Goal: Use online tool/utility: Utilize a website feature to perform a specific function

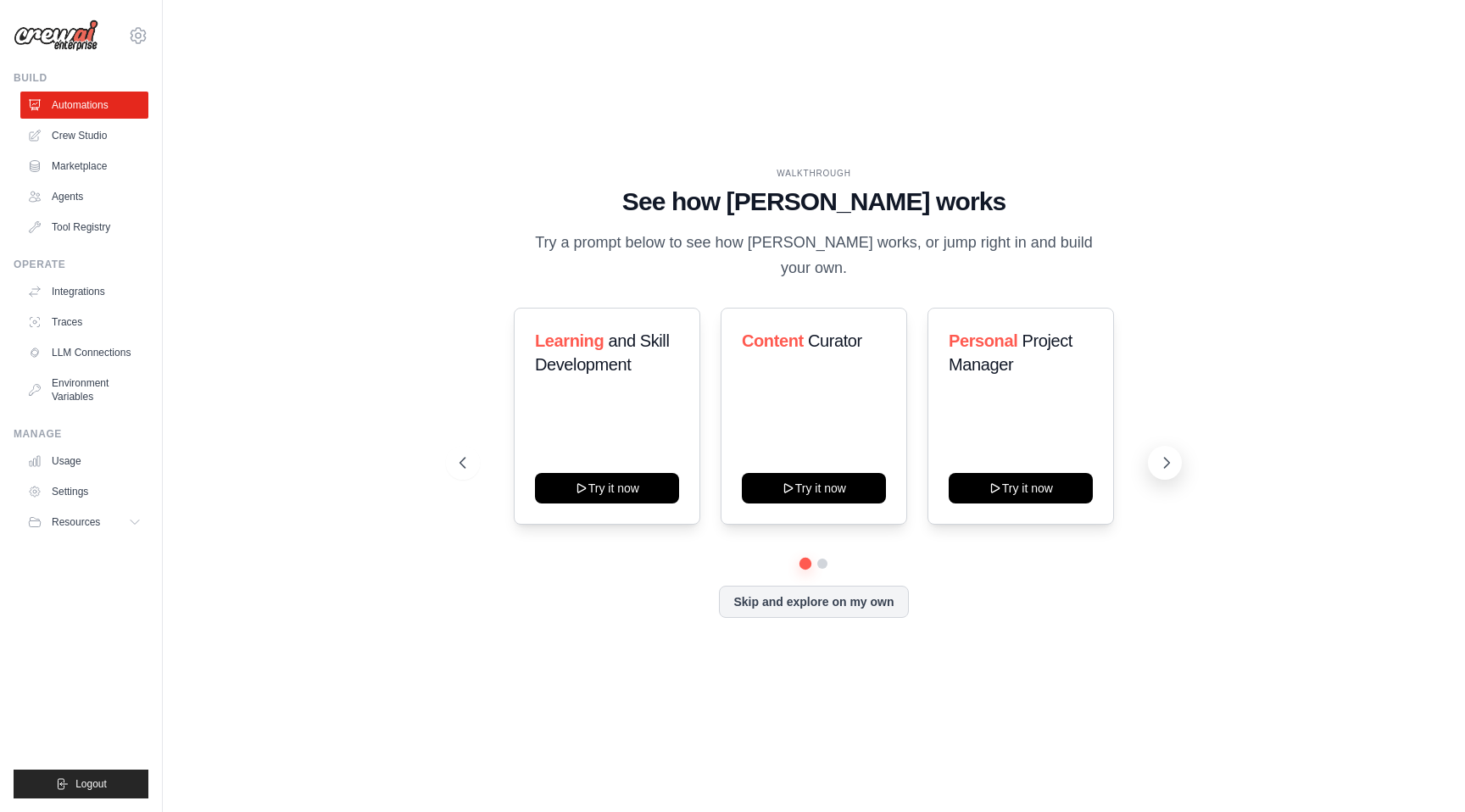
click at [1167, 454] on icon at bounding box center [1166, 462] width 17 height 17
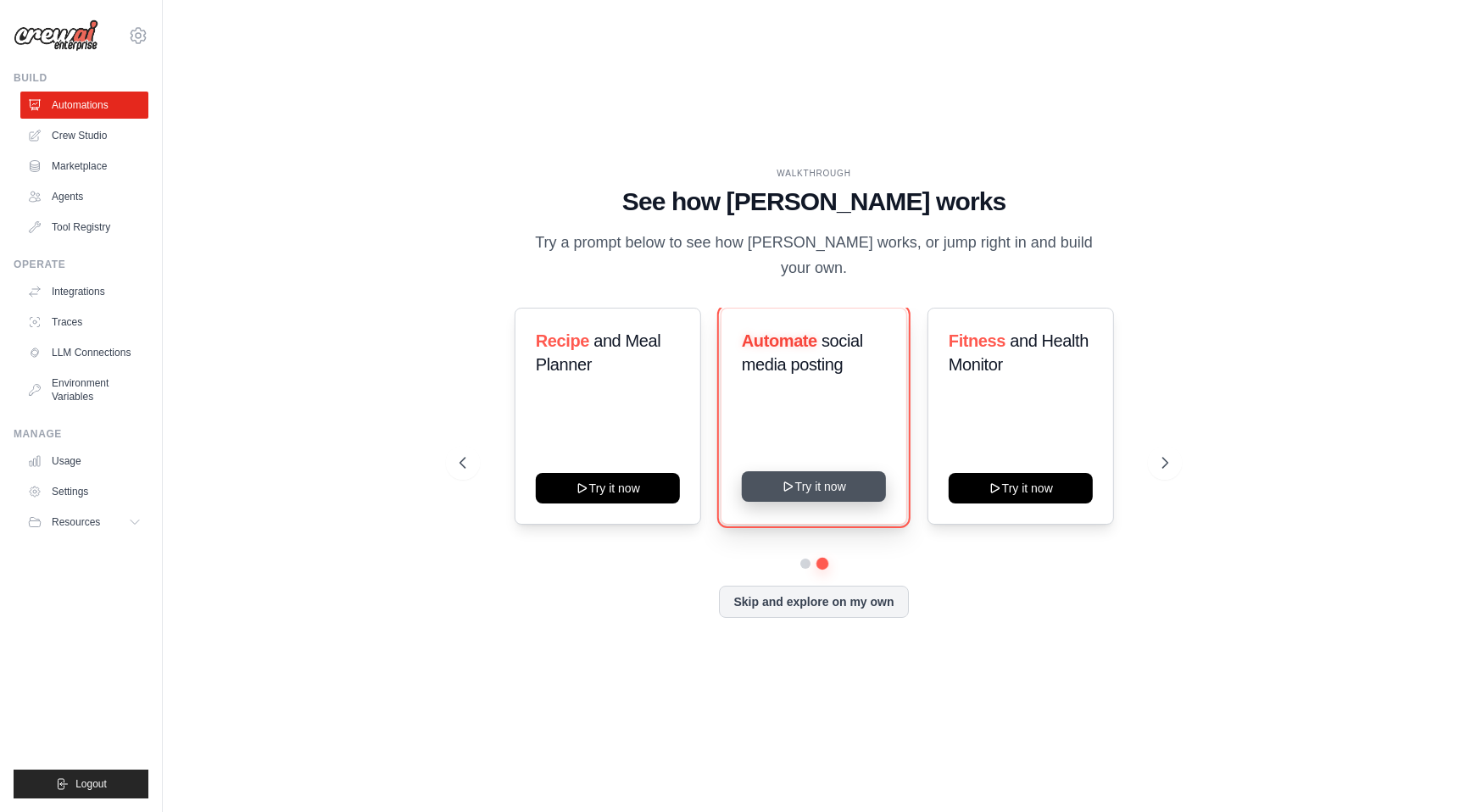
click at [798, 474] on button "Try it now" at bounding box center [814, 487] width 144 height 31
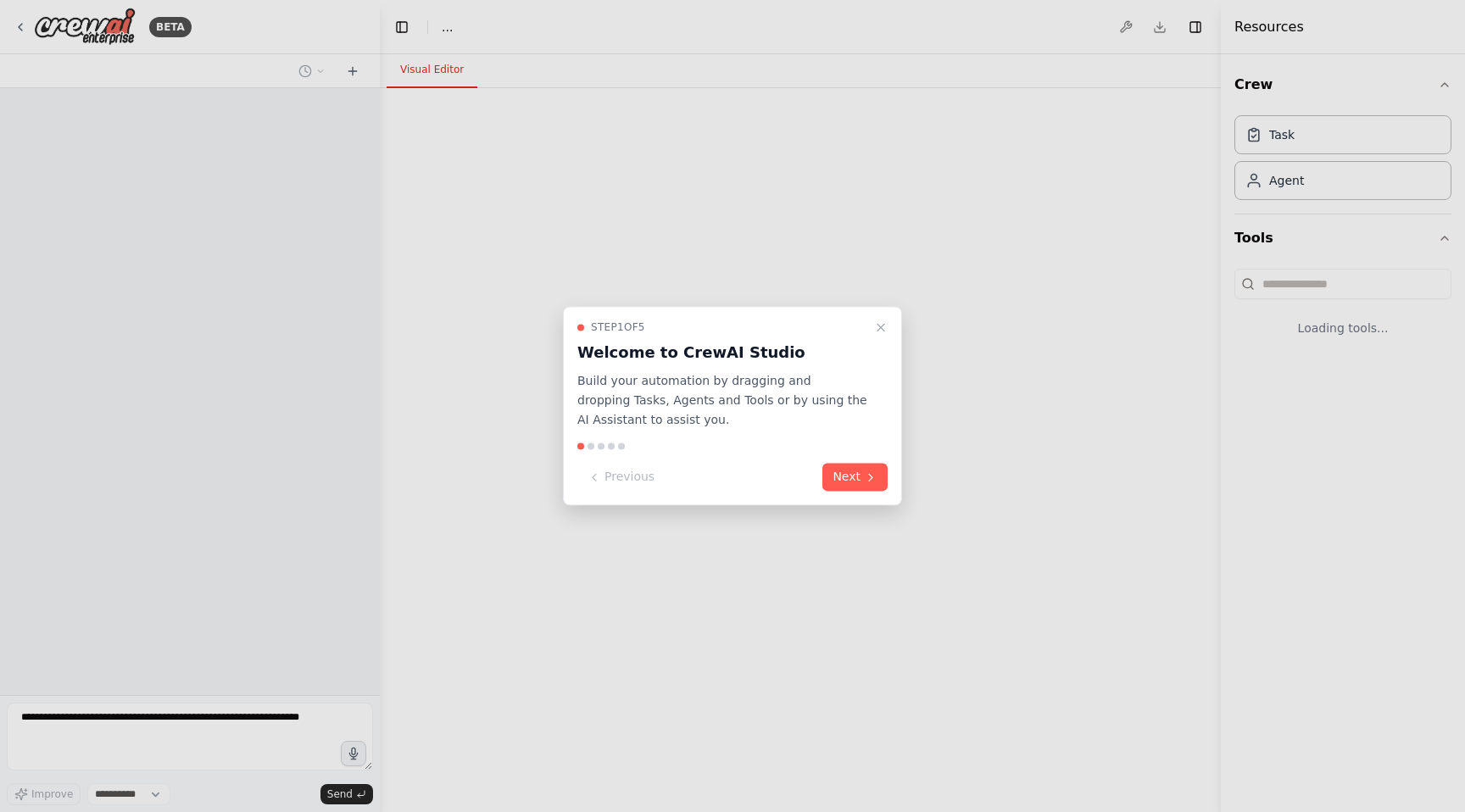
select select "****"
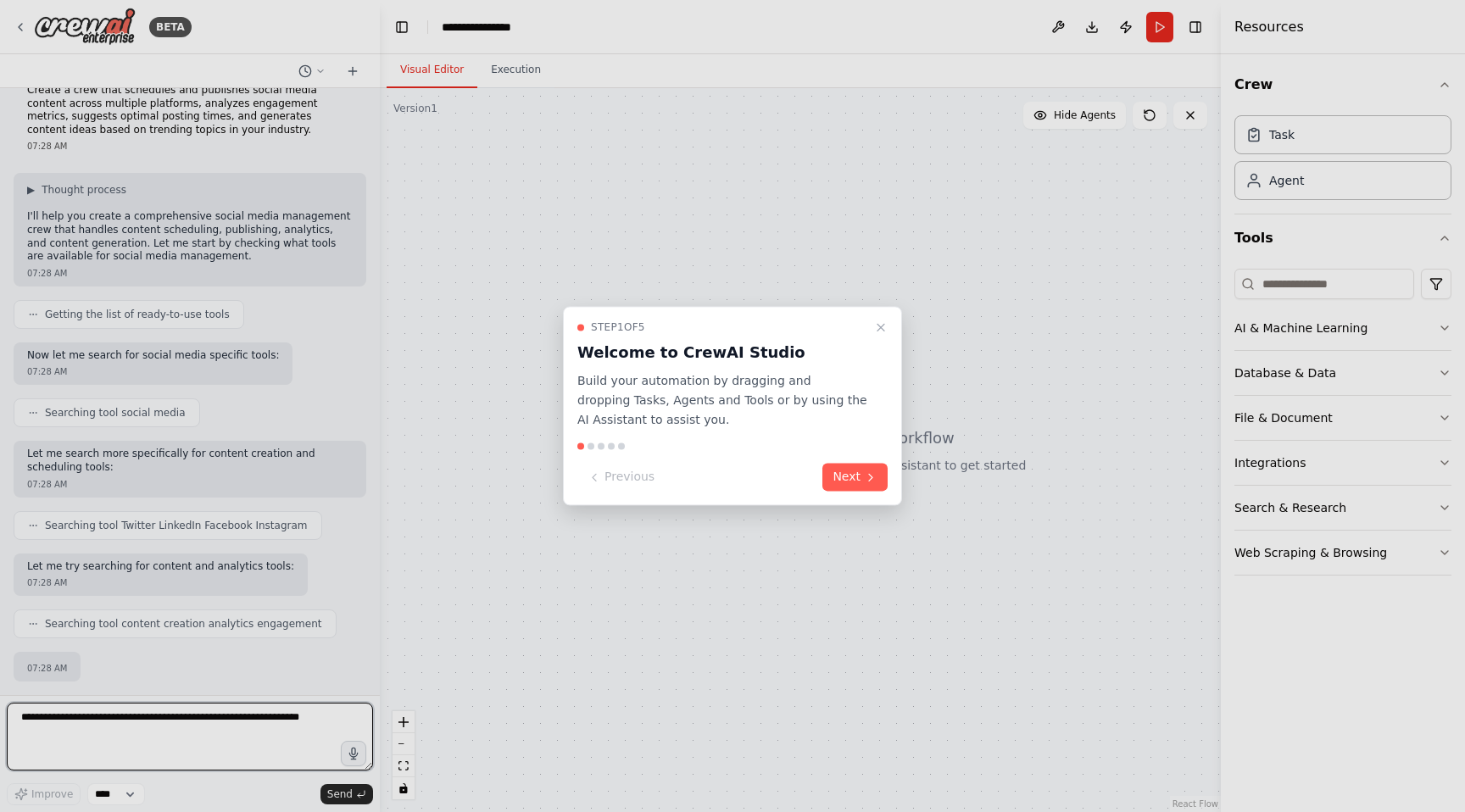
scroll to position [123, 0]
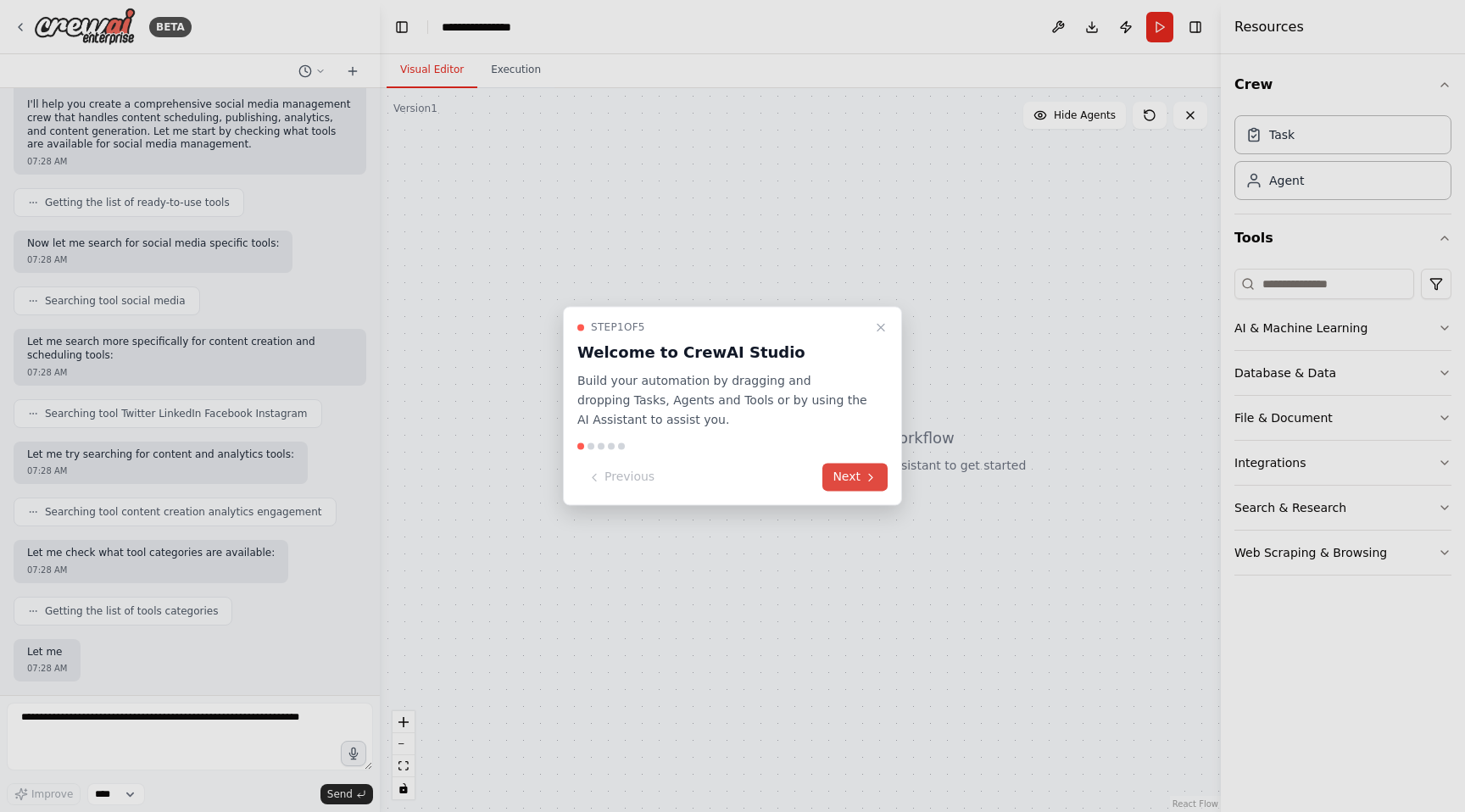
click at [862, 480] on button "Next" at bounding box center [855, 478] width 65 height 28
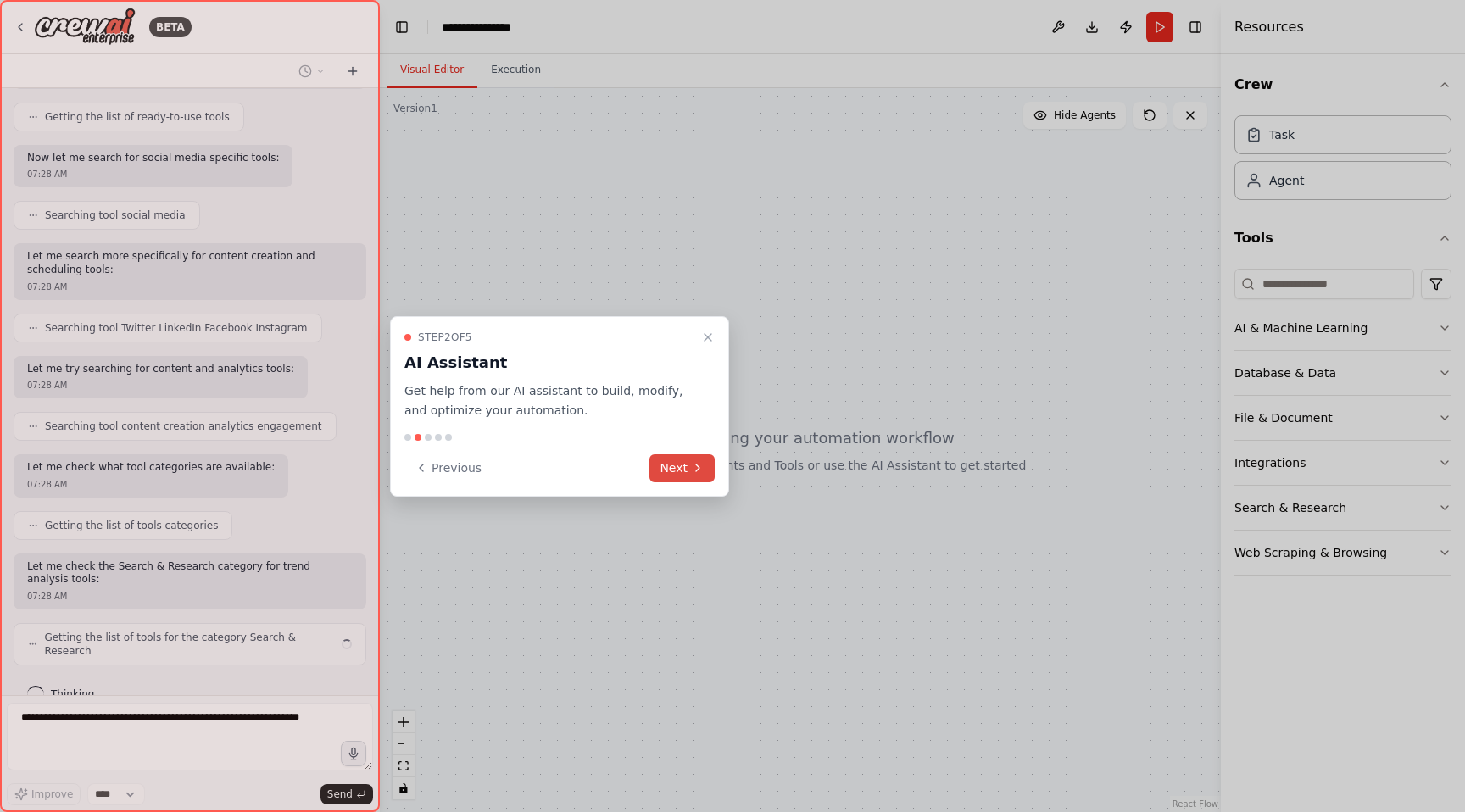
scroll to position [235, 0]
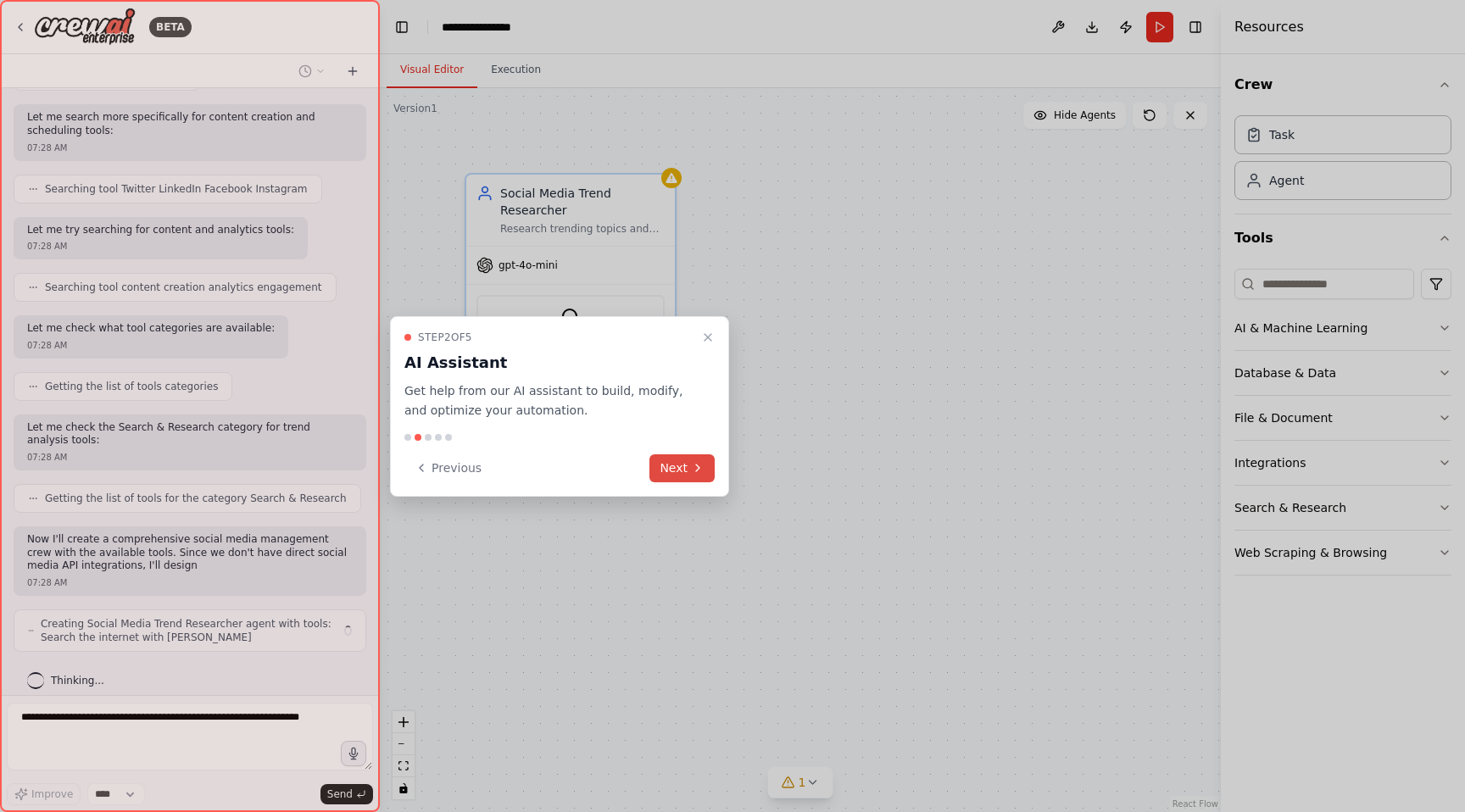
click at [680, 477] on button "Next" at bounding box center [682, 468] width 65 height 28
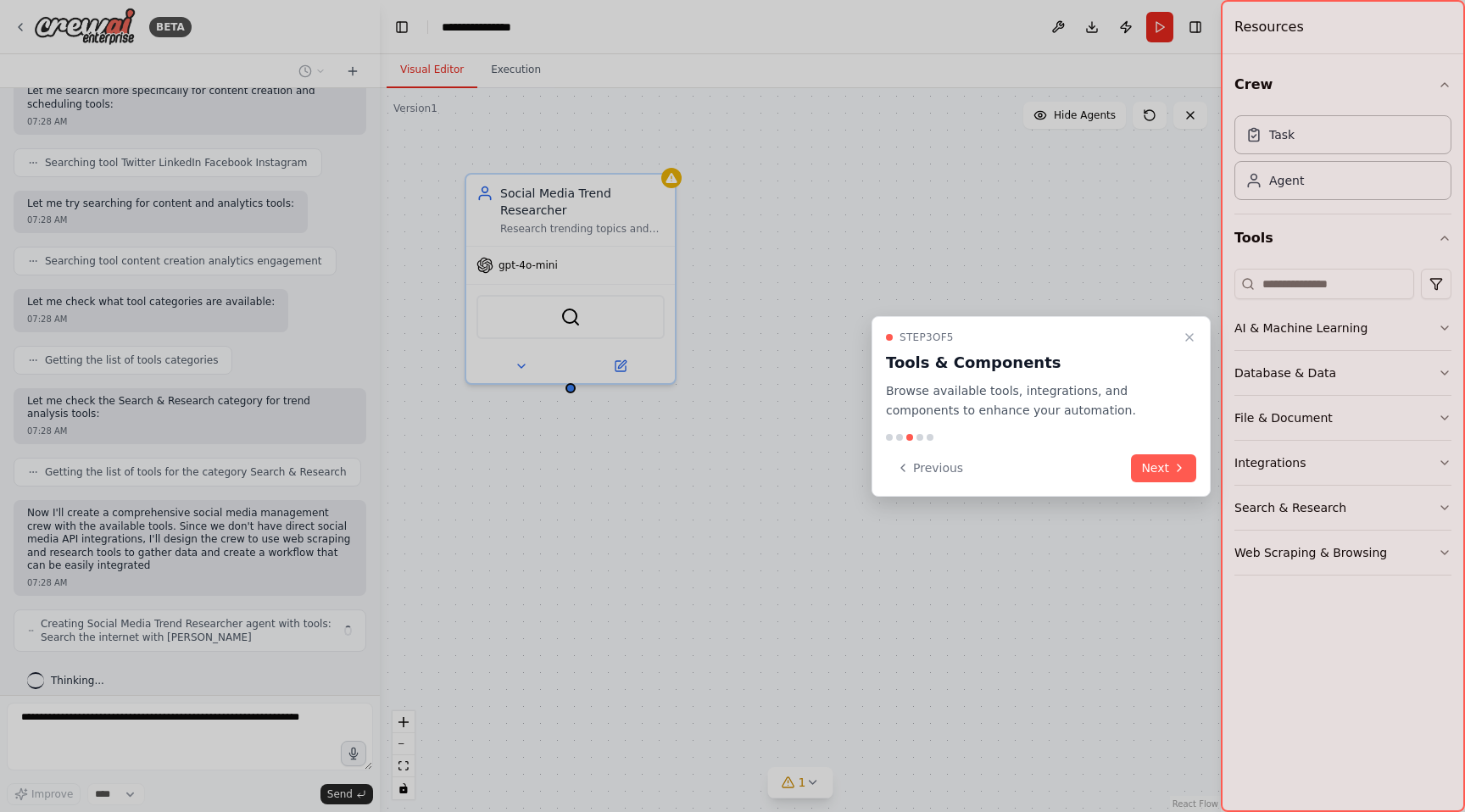
scroll to position [401, 0]
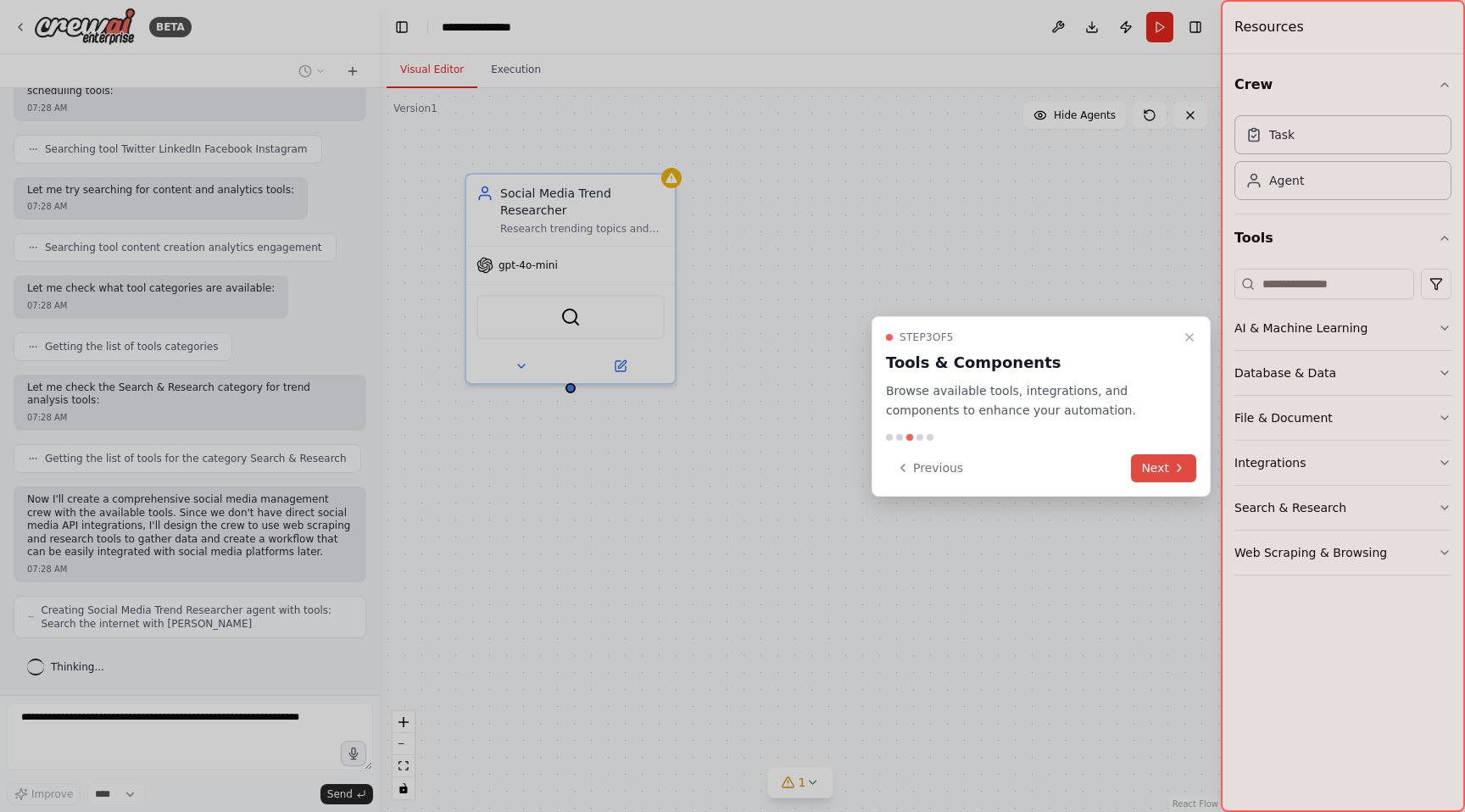
click at [1166, 468] on button "Next" at bounding box center [1163, 468] width 65 height 28
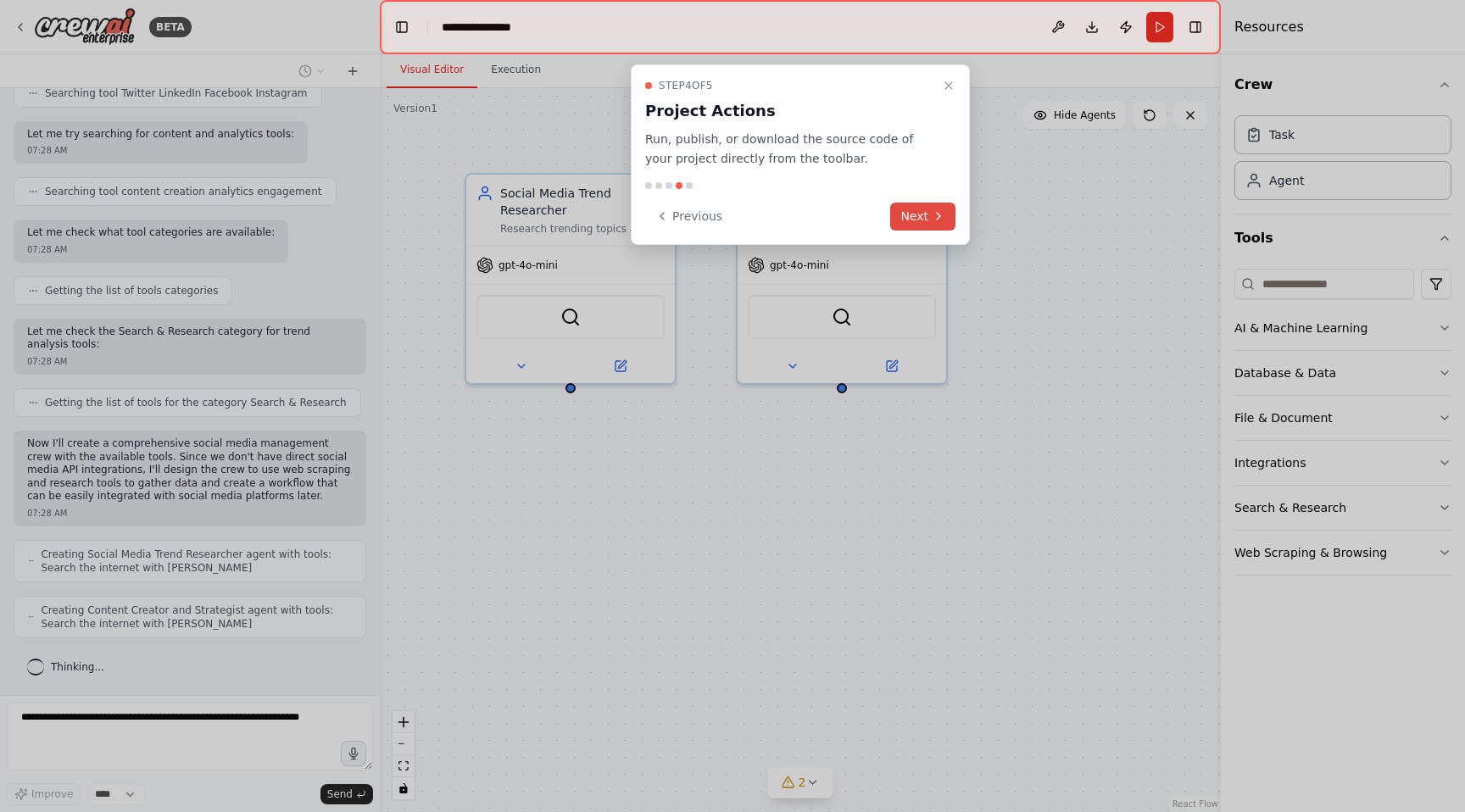
click at [924, 217] on button "Next" at bounding box center [923, 216] width 65 height 28
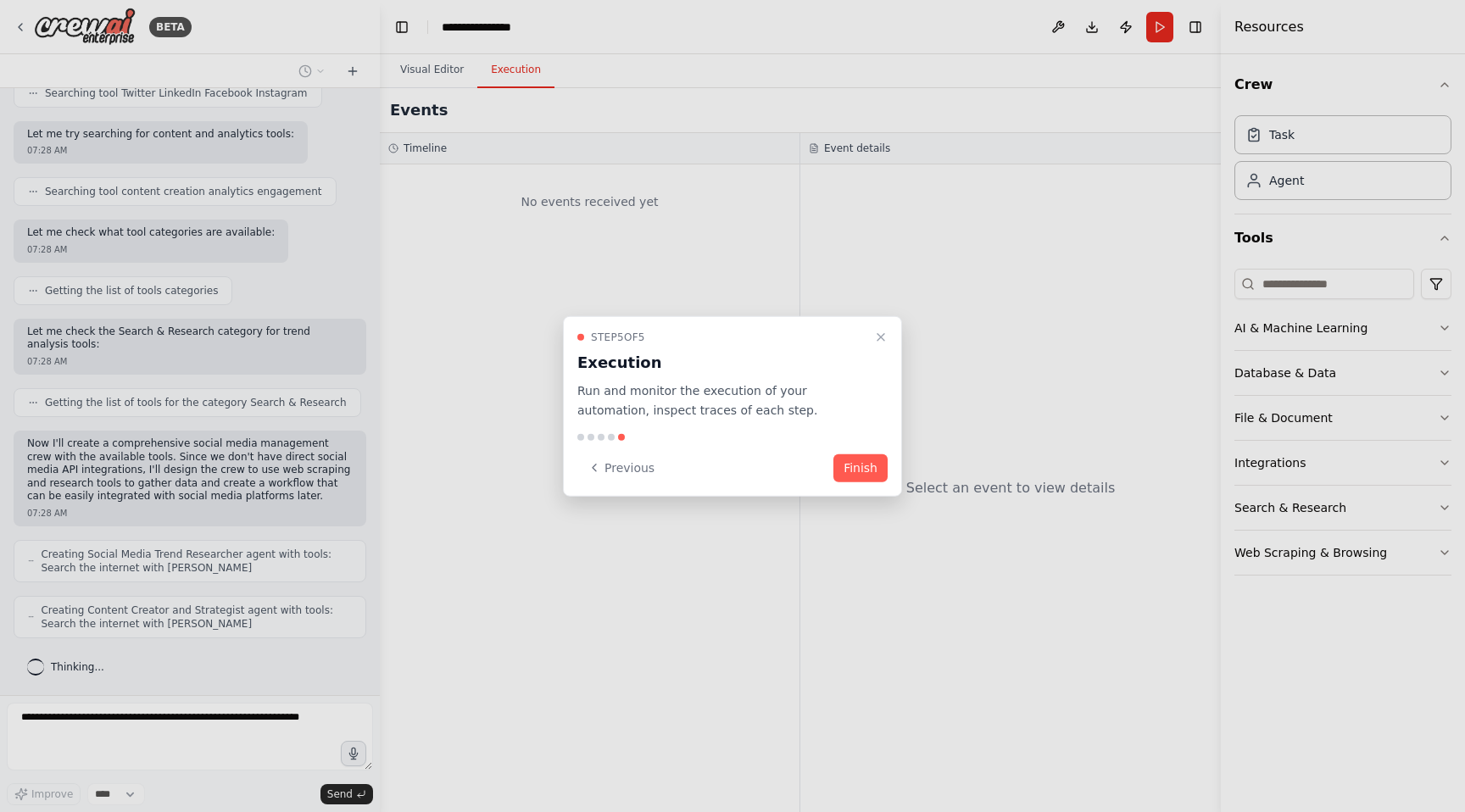
scroll to position [513, 0]
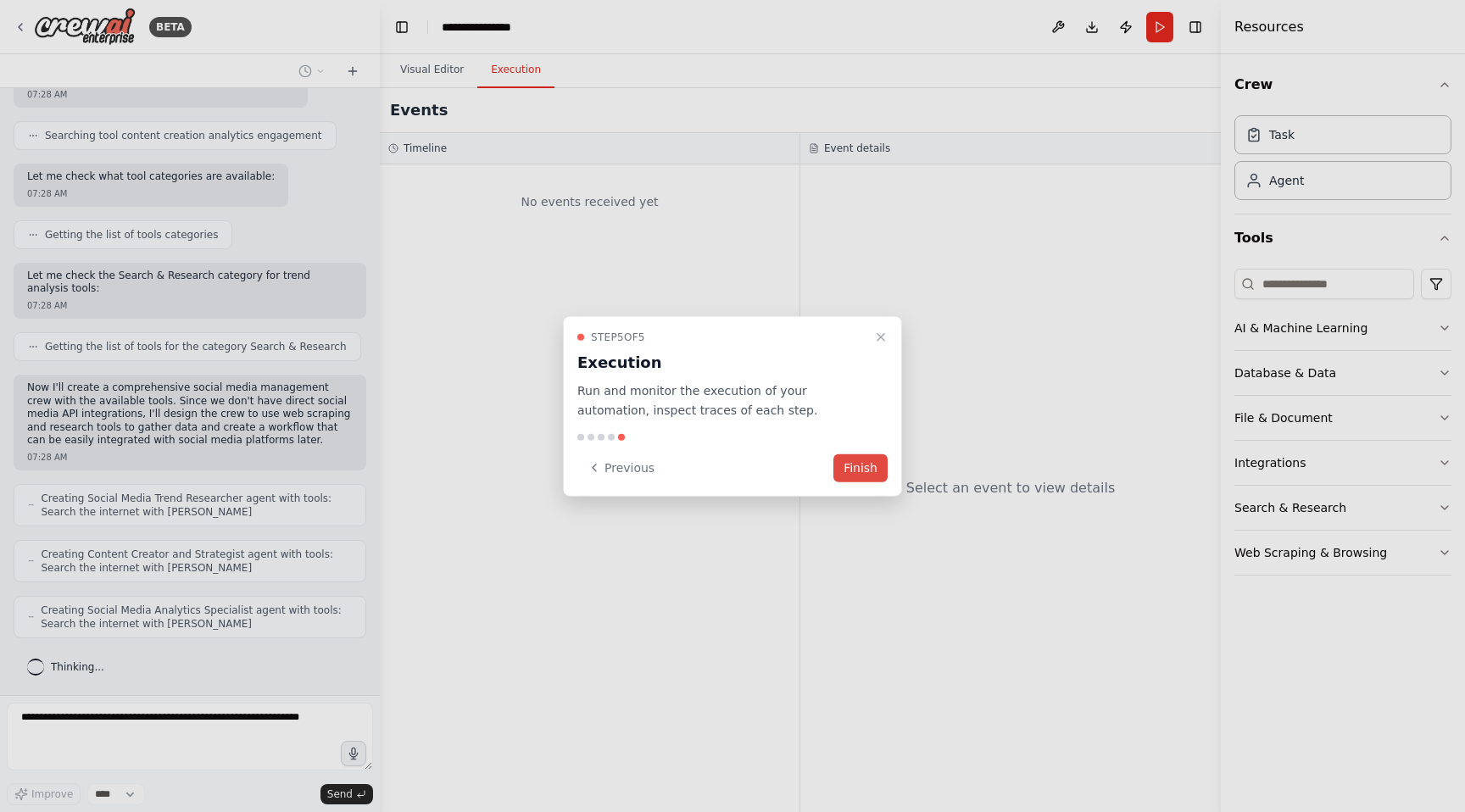
click at [872, 471] on button "Finish" at bounding box center [861, 467] width 54 height 28
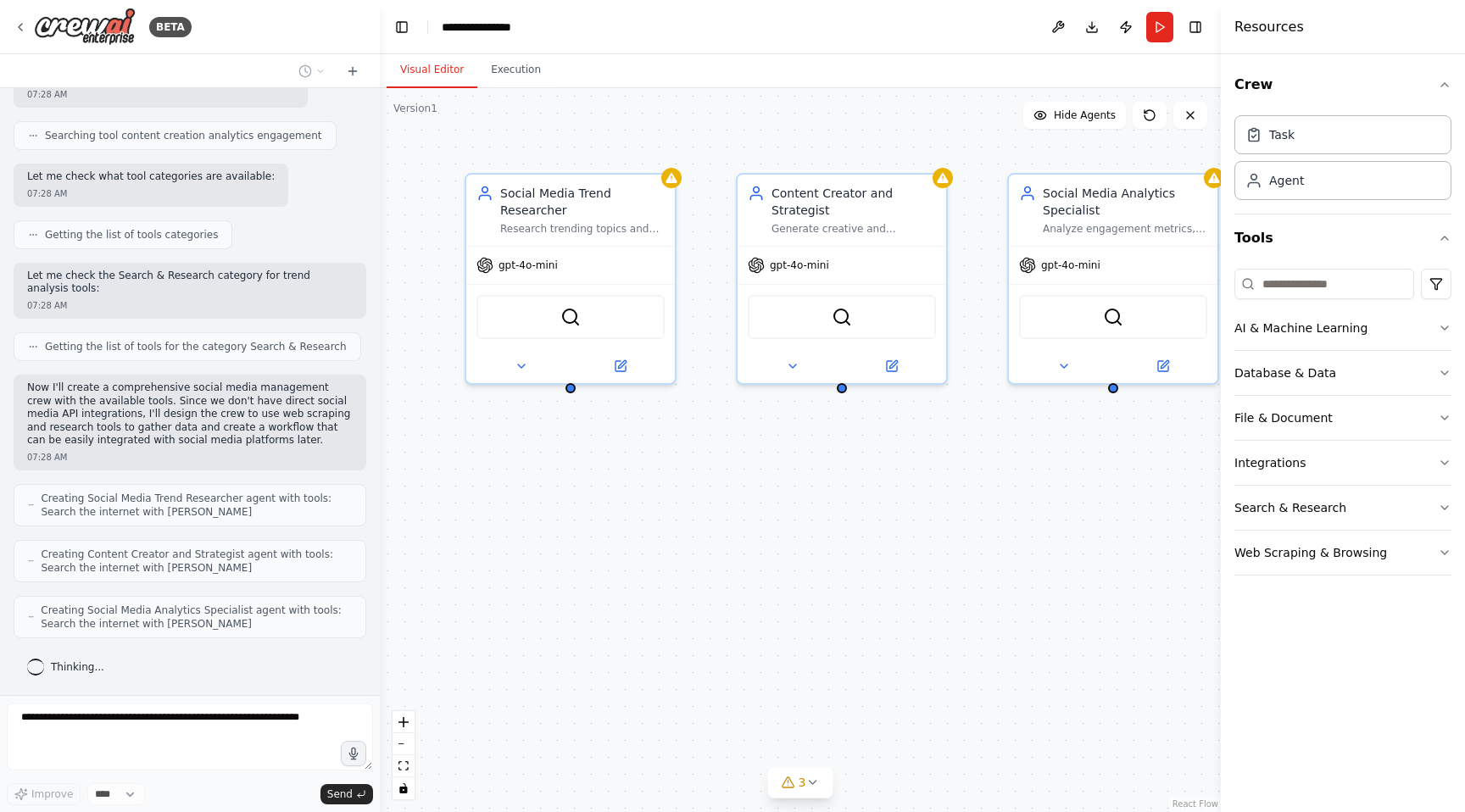
scroll to position [569, 0]
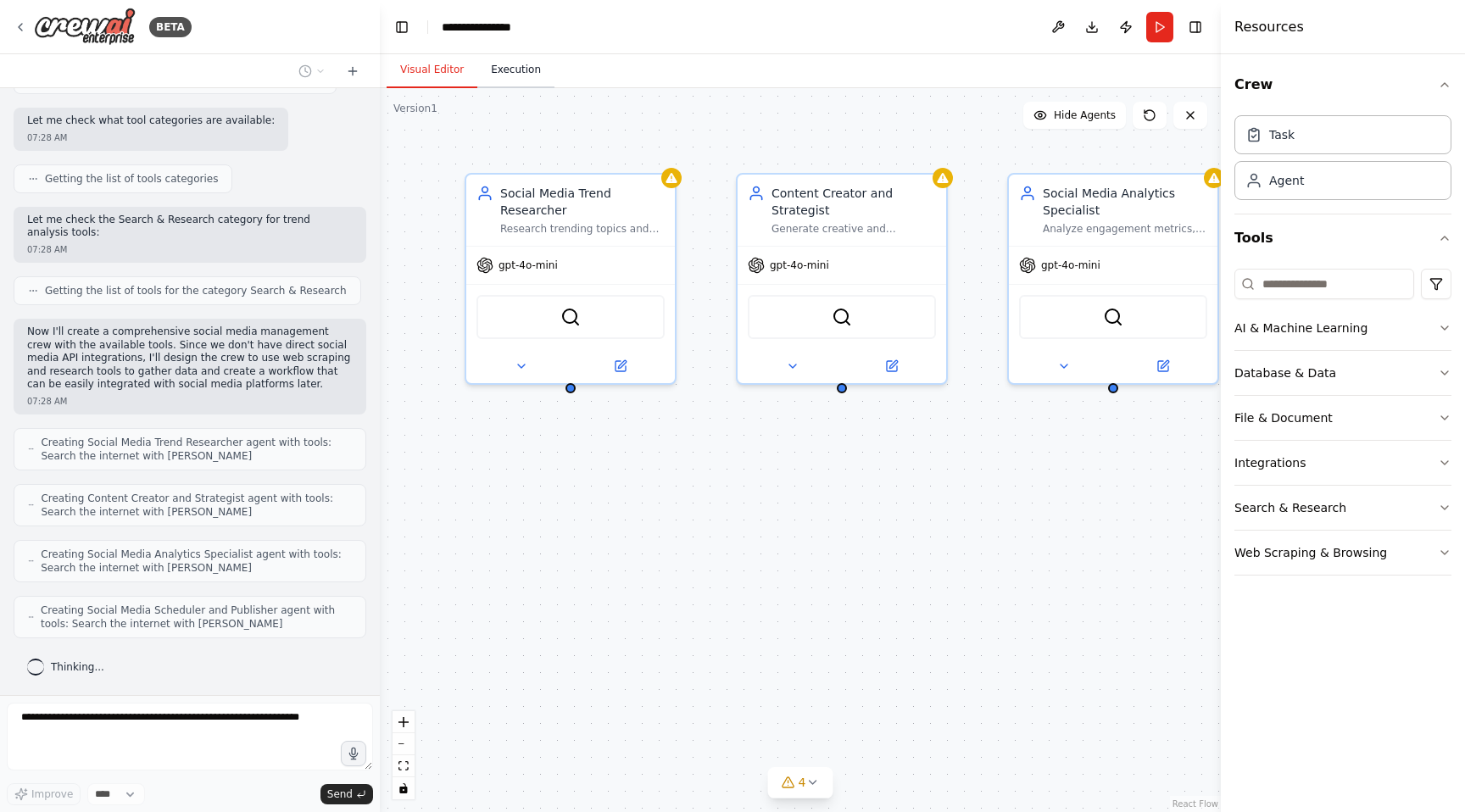
click at [499, 70] on button "Execution" at bounding box center [516, 70] width 77 height 35
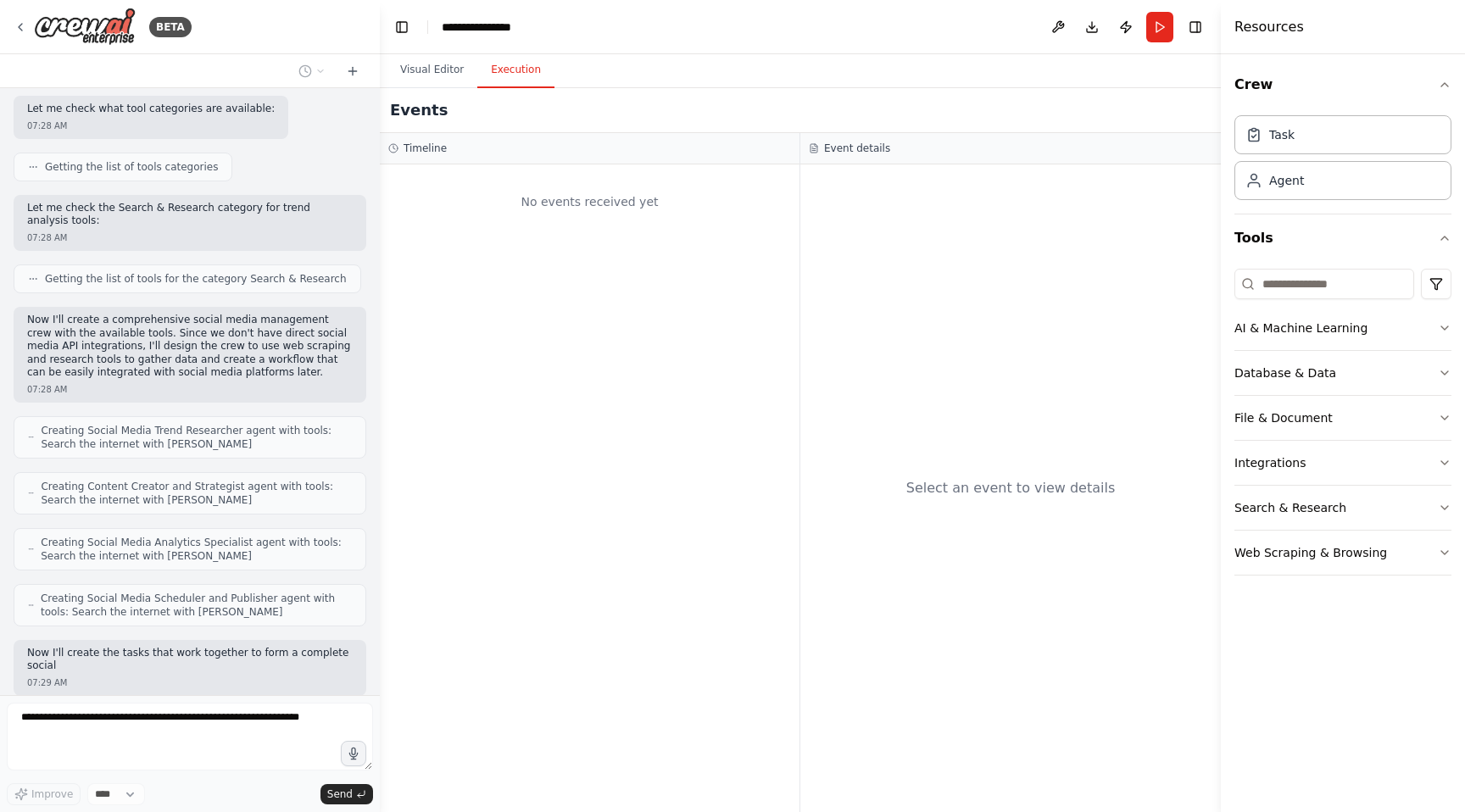
scroll to position [681, 0]
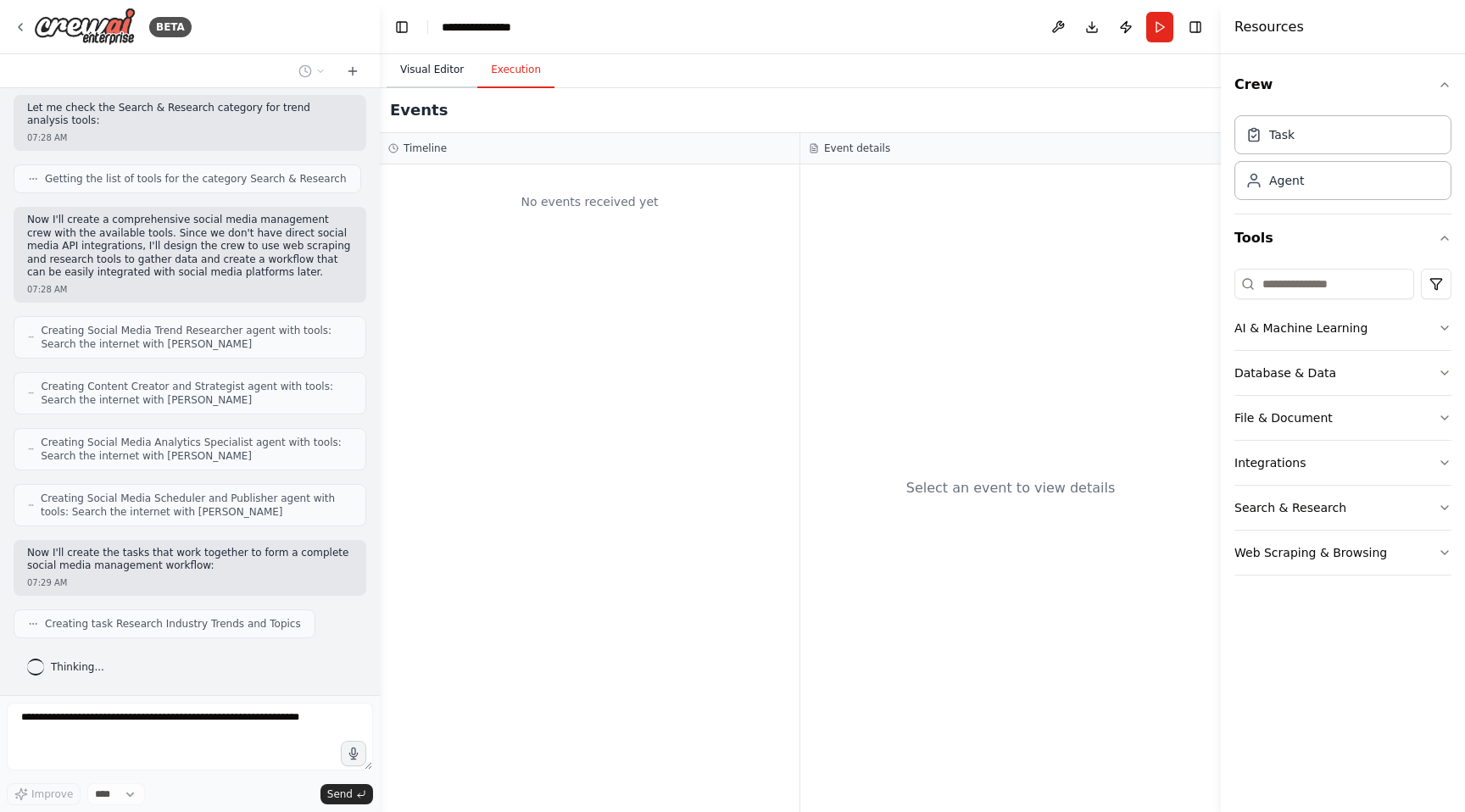
click at [429, 67] on button "Visual Editor" at bounding box center [432, 70] width 91 height 35
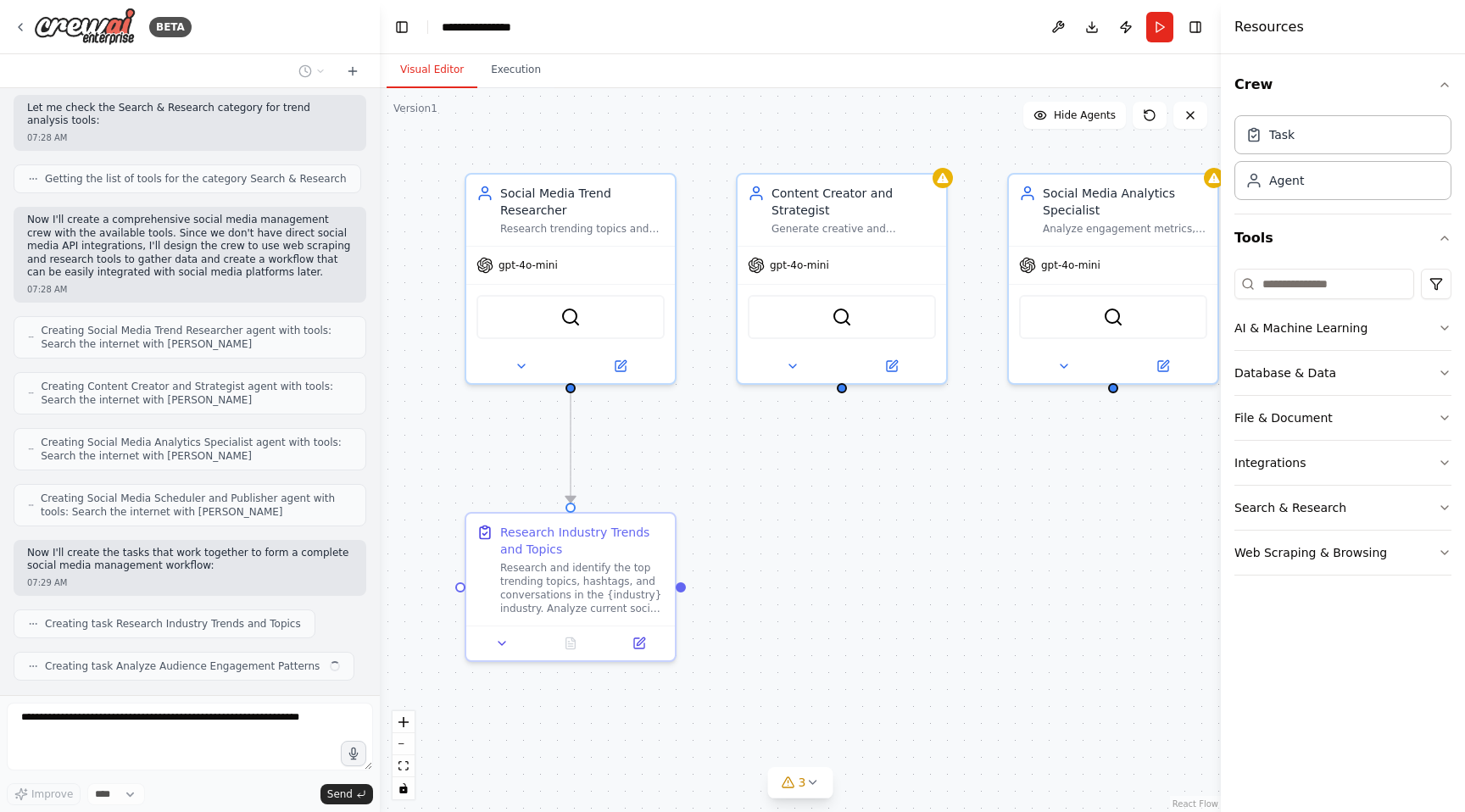
scroll to position [723, 0]
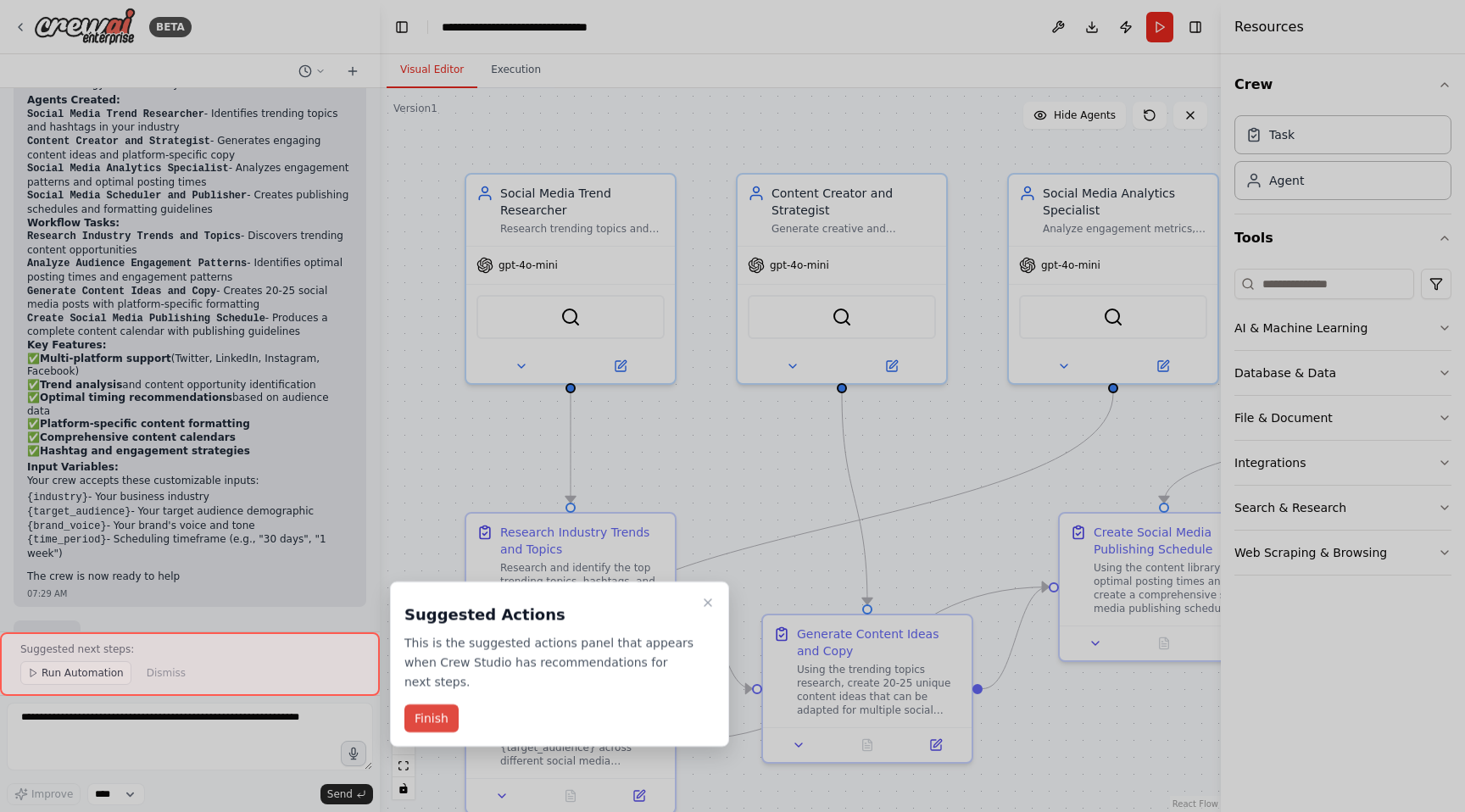
click at [428, 719] on button "Finish" at bounding box center [431, 718] width 54 height 28
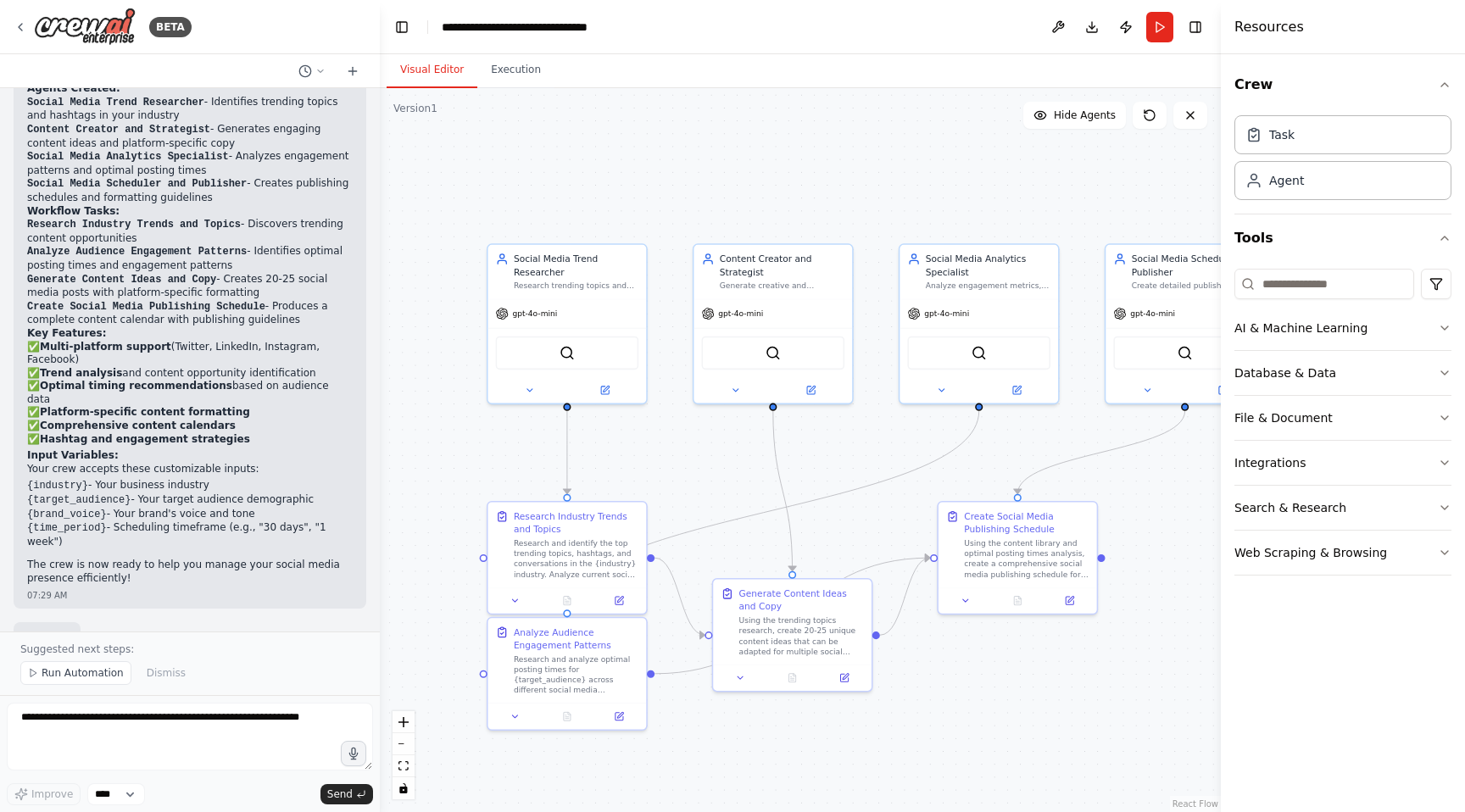
scroll to position [1652, 0]
click at [74, 724] on textarea at bounding box center [189, 737] width 366 height 68
type textarea "*"
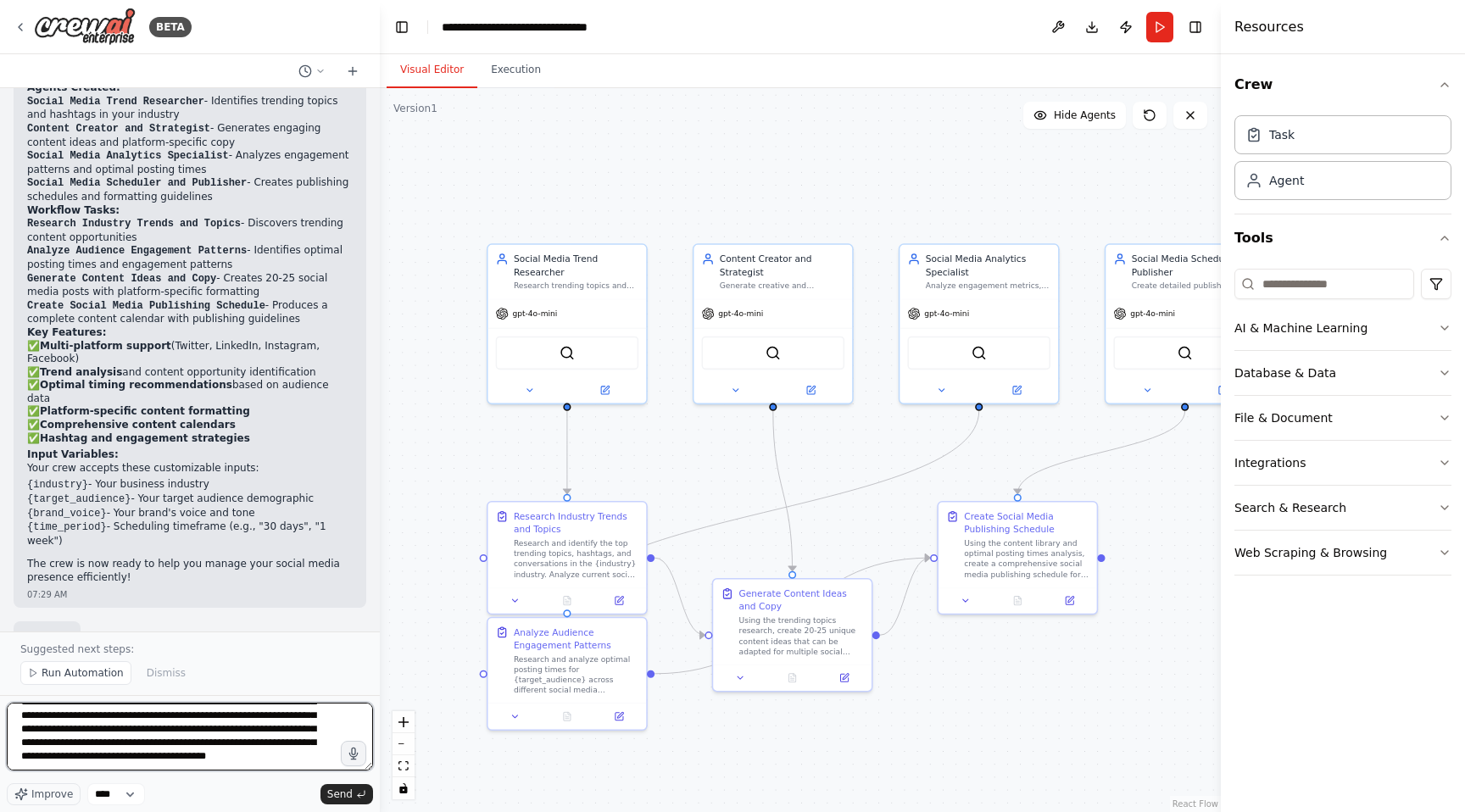
scroll to position [62, 0]
type textarea "**********"
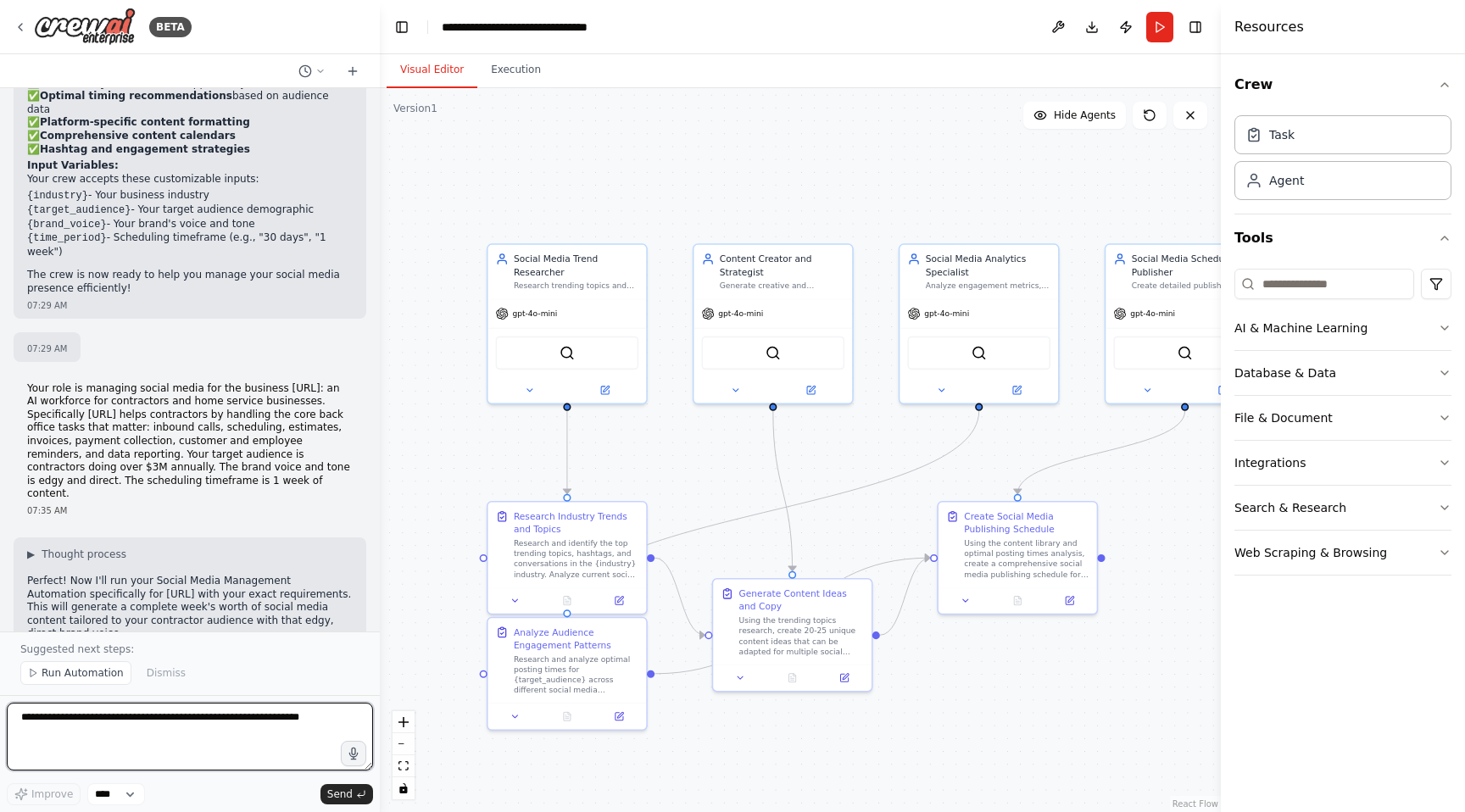
scroll to position [2286, 0]
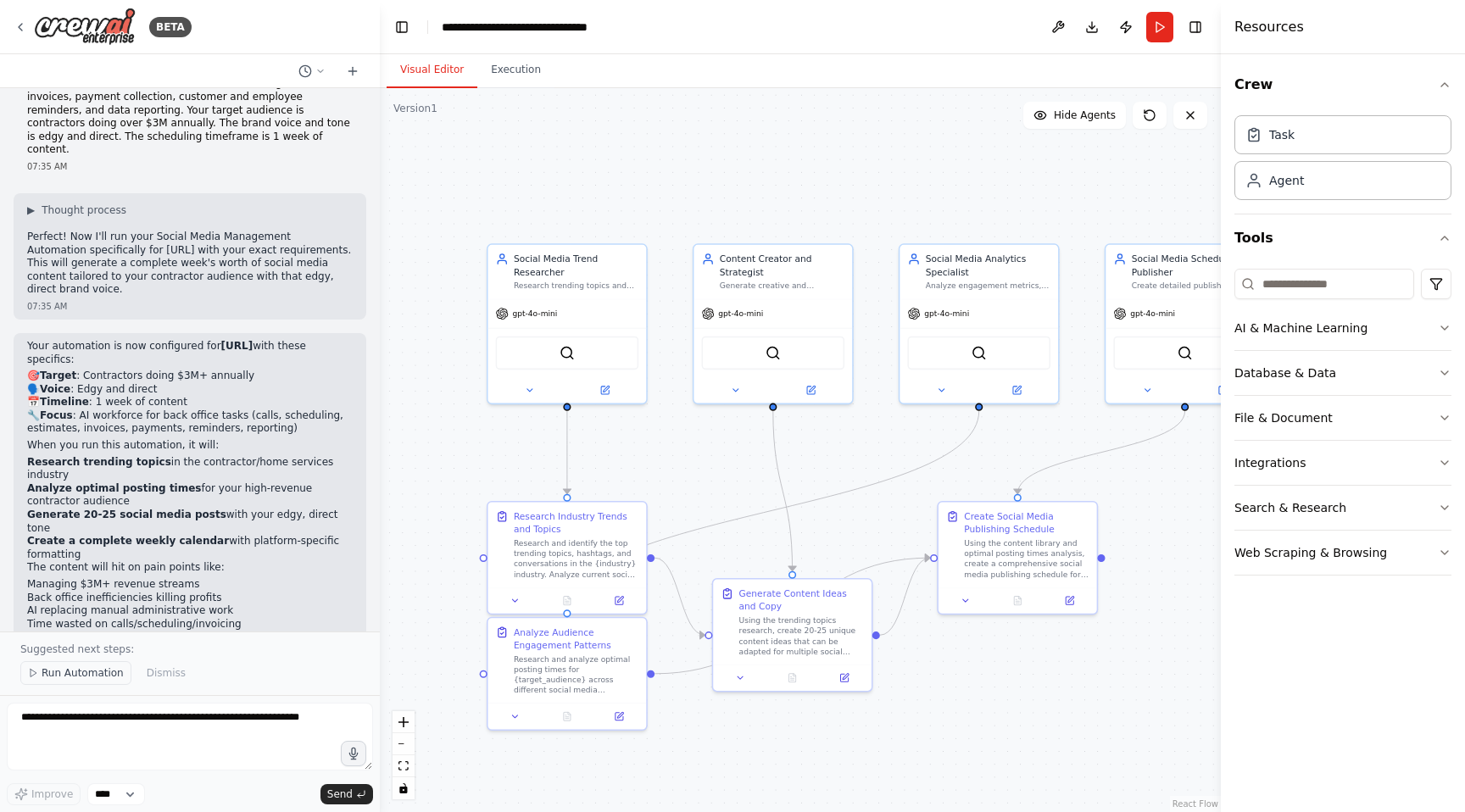
click at [74, 674] on span "Run Automation" at bounding box center [83, 673] width 83 height 14
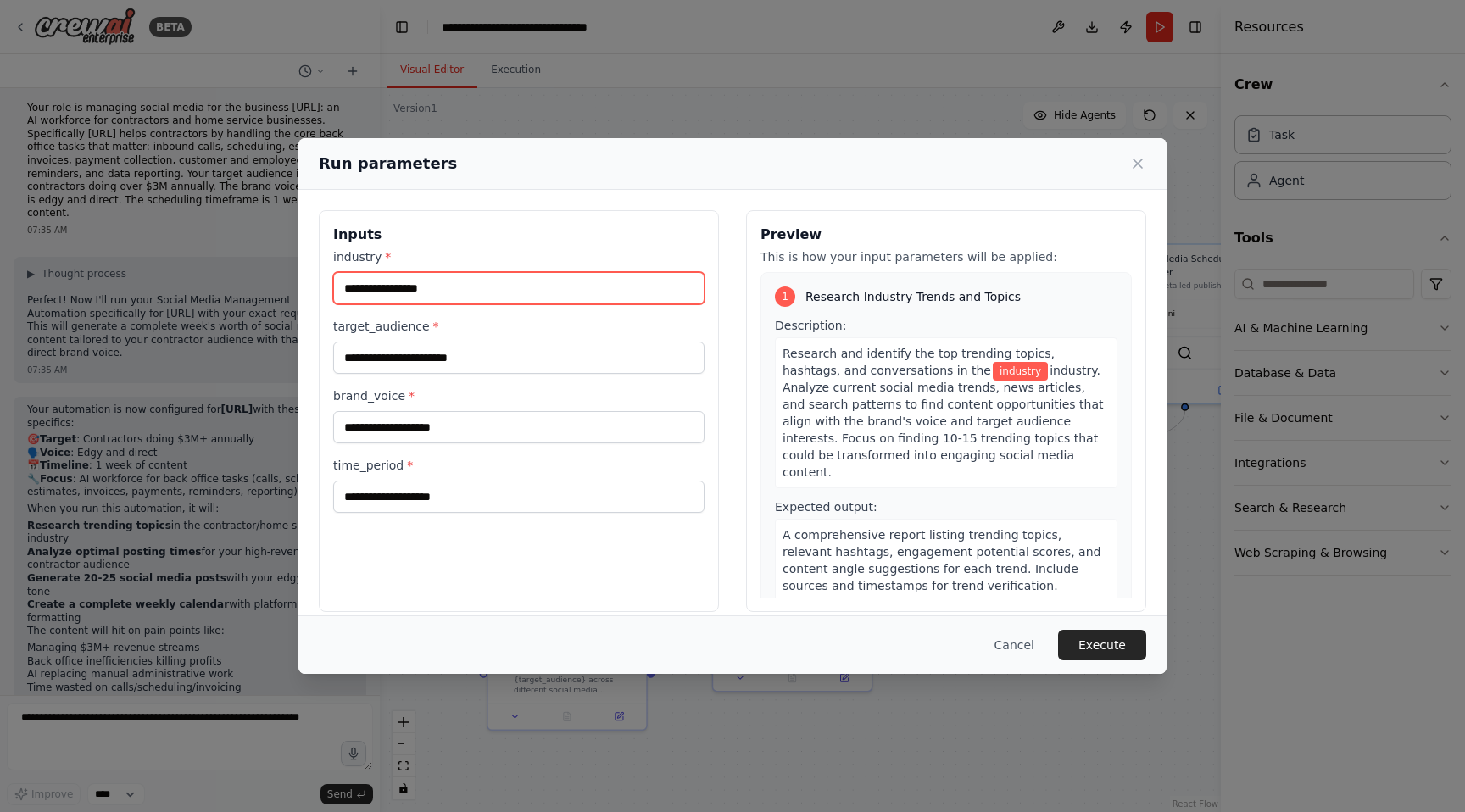
click at [457, 290] on input "industry *" at bounding box center [519, 288] width 371 height 32
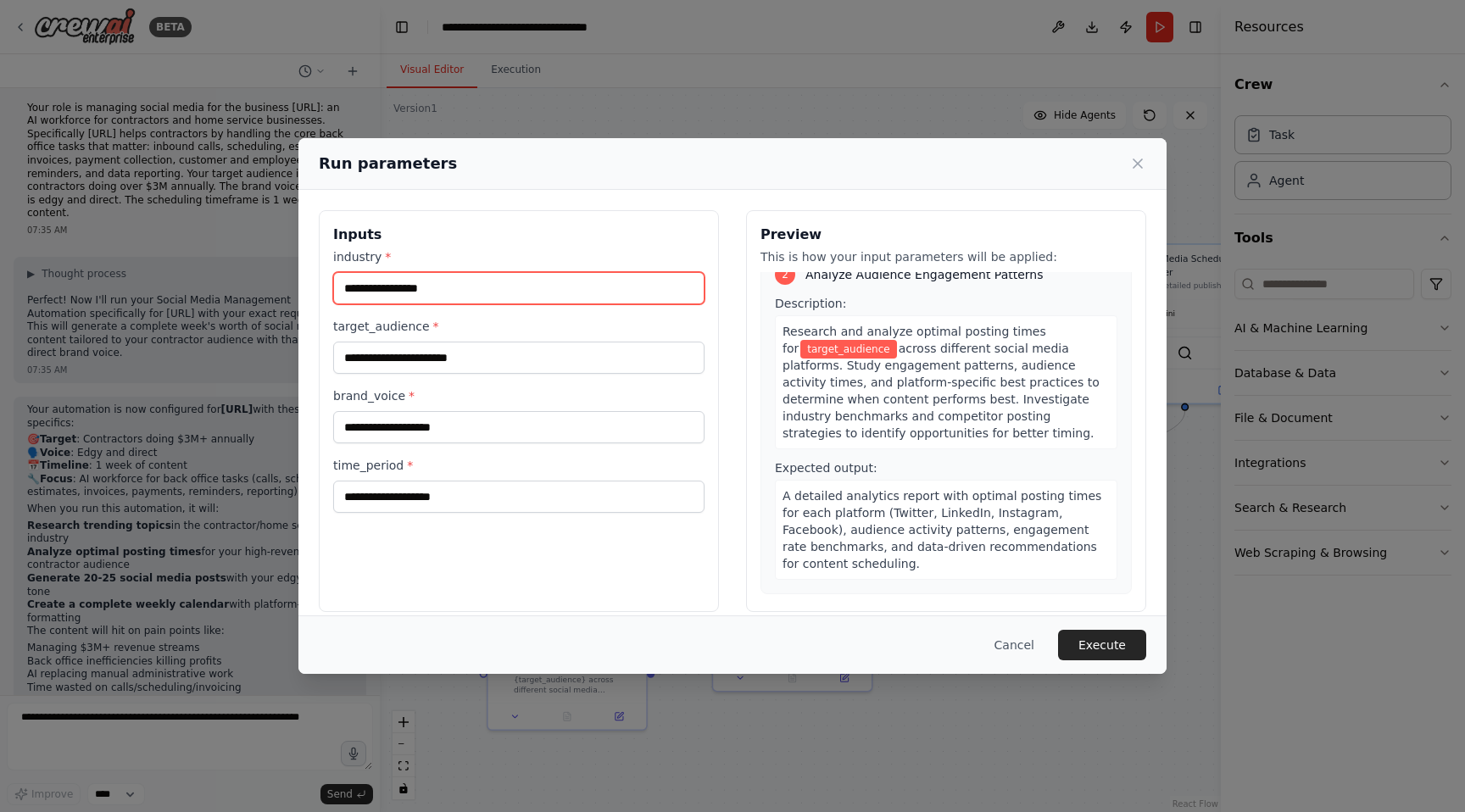
scroll to position [382, 0]
type input "**********"
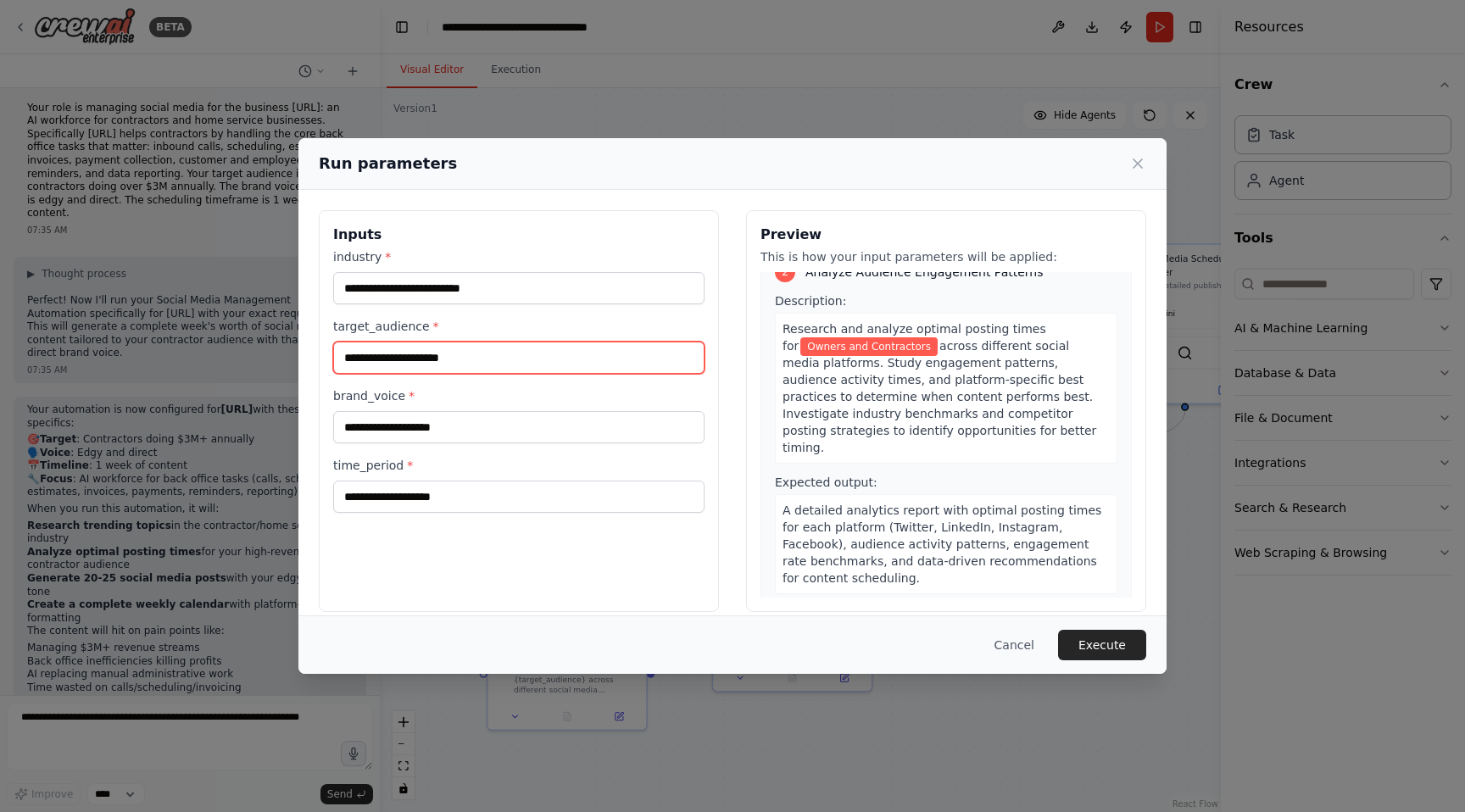
type input "**********"
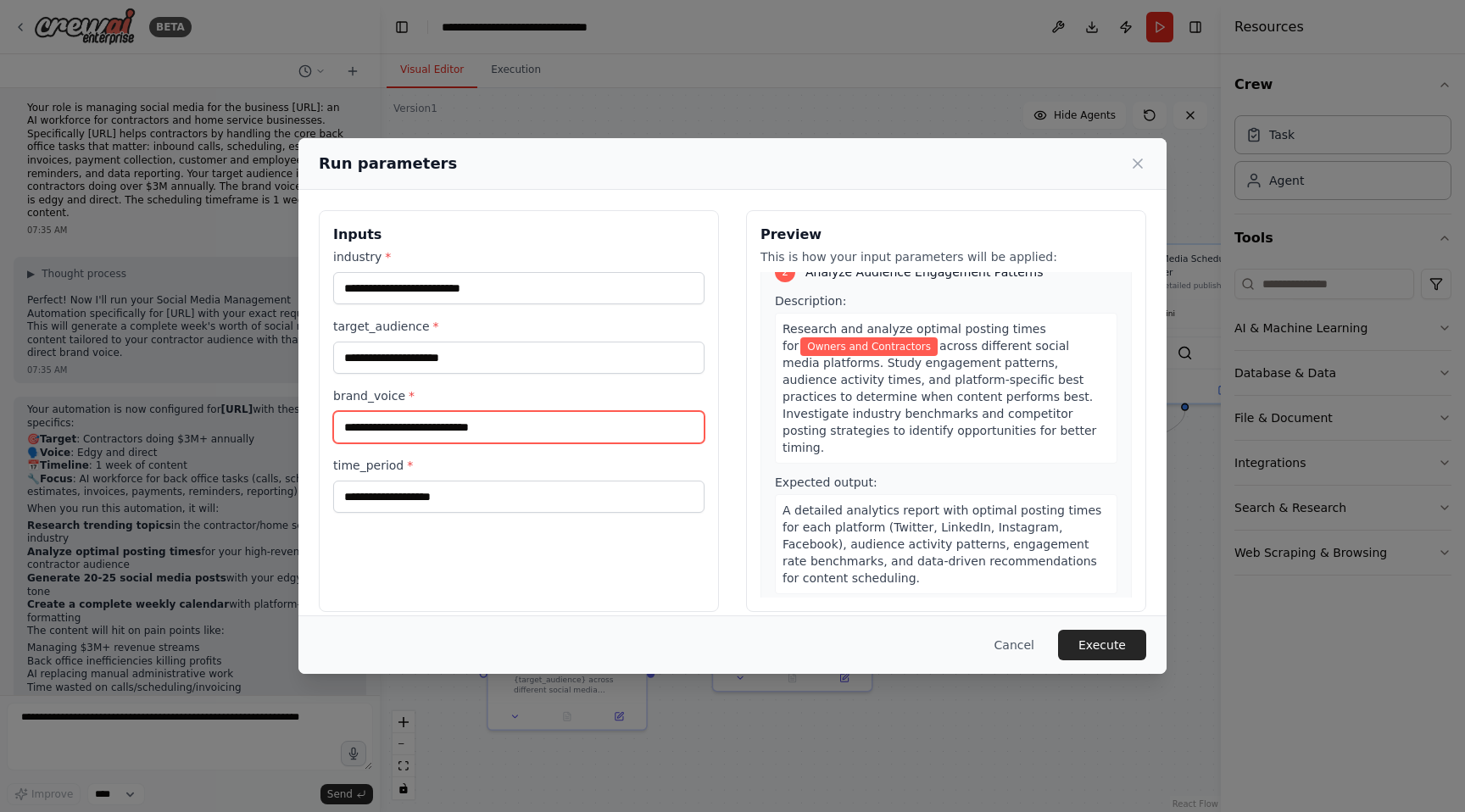
type input "**********"
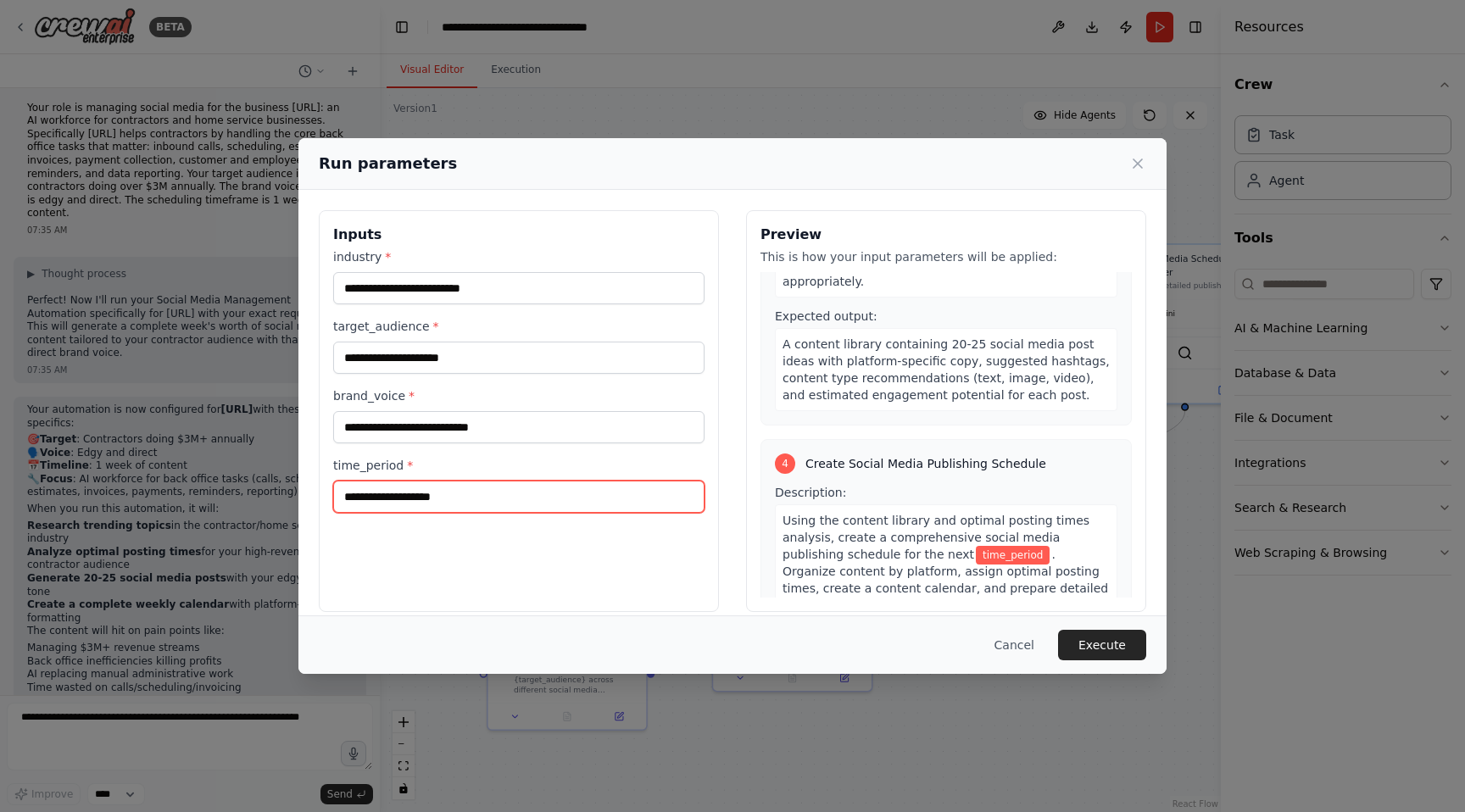
scroll to position [926, 0]
type input "*******"
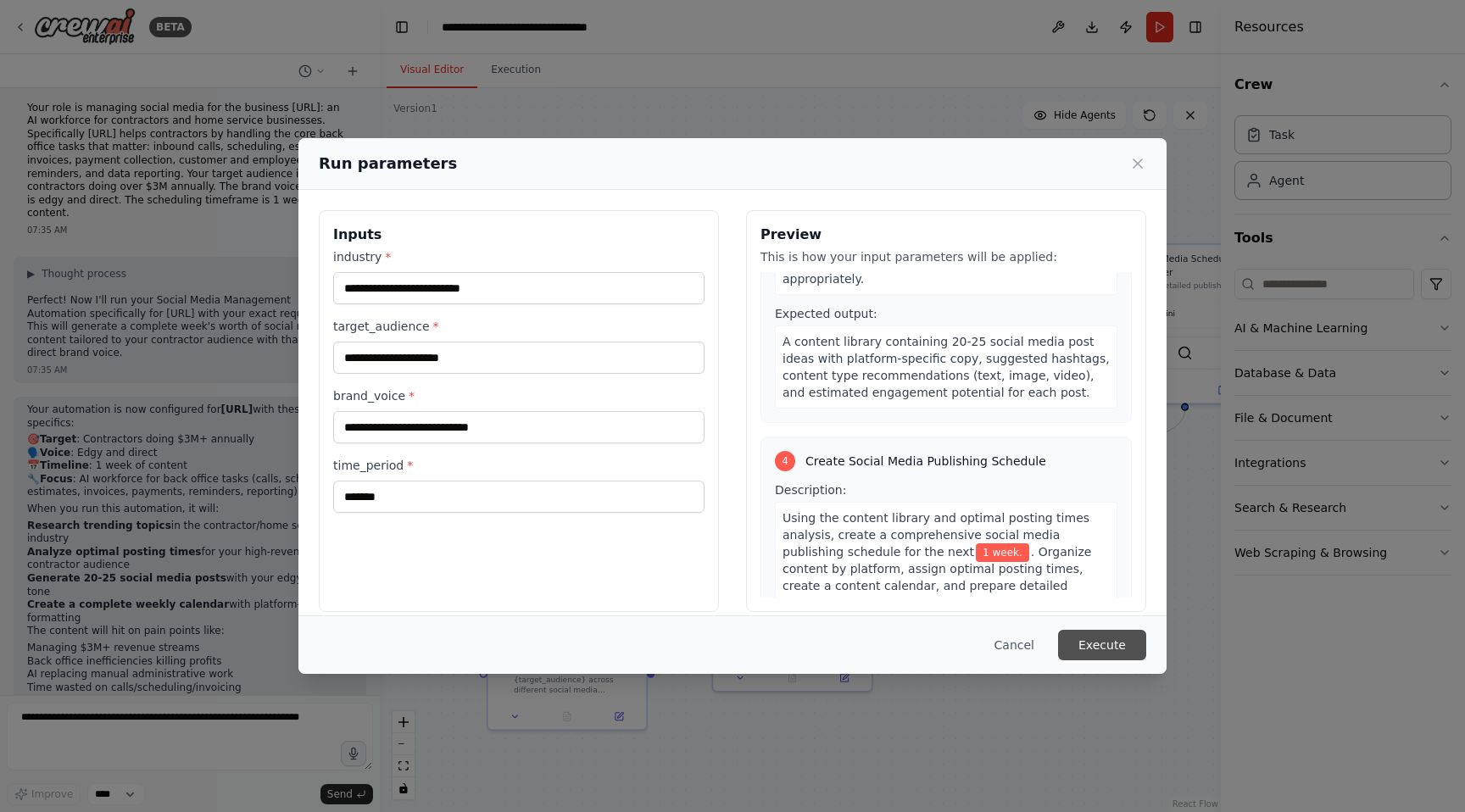
click at [1106, 655] on button "Execute" at bounding box center [1102, 646] width 88 height 31
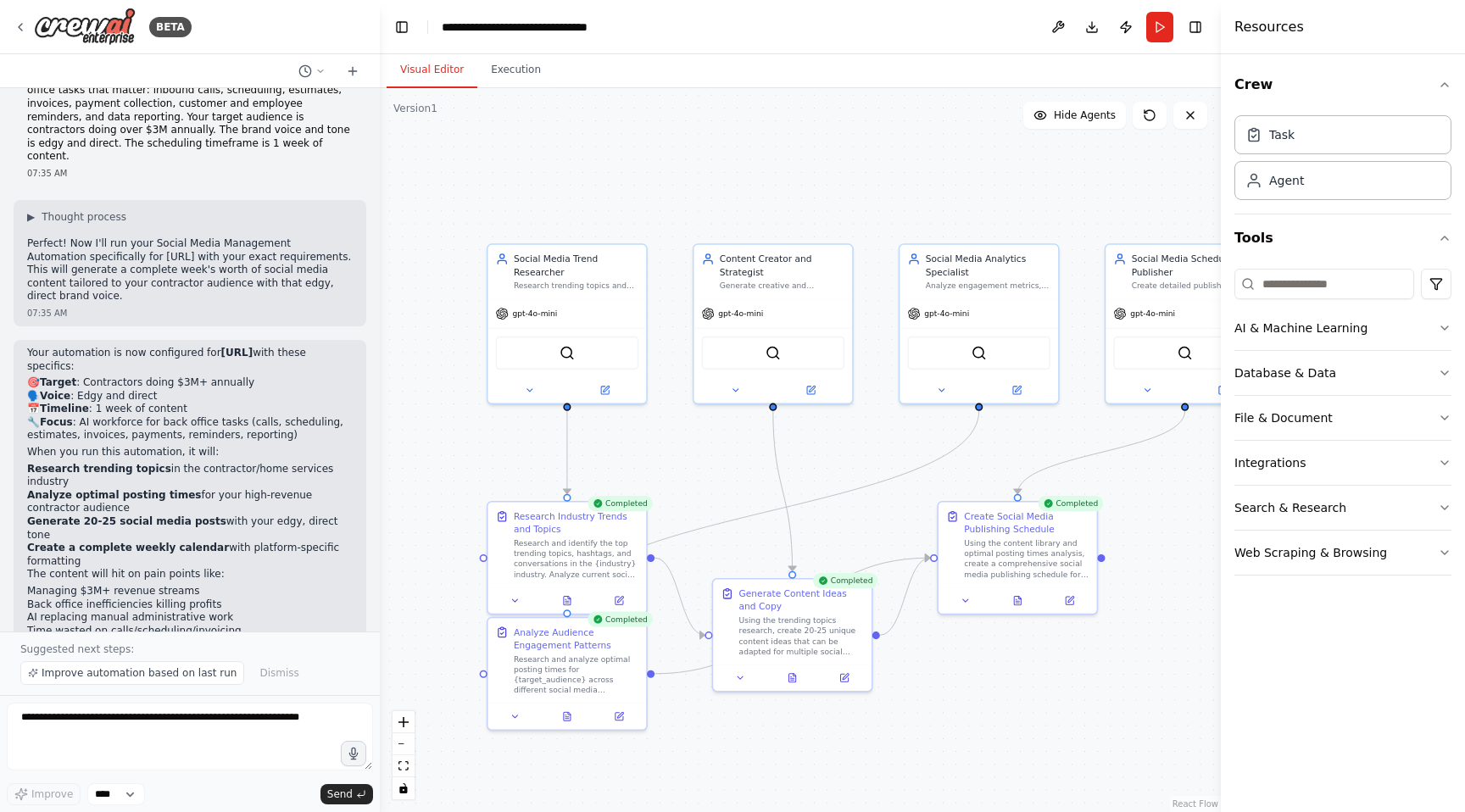
scroll to position [2286, 0]
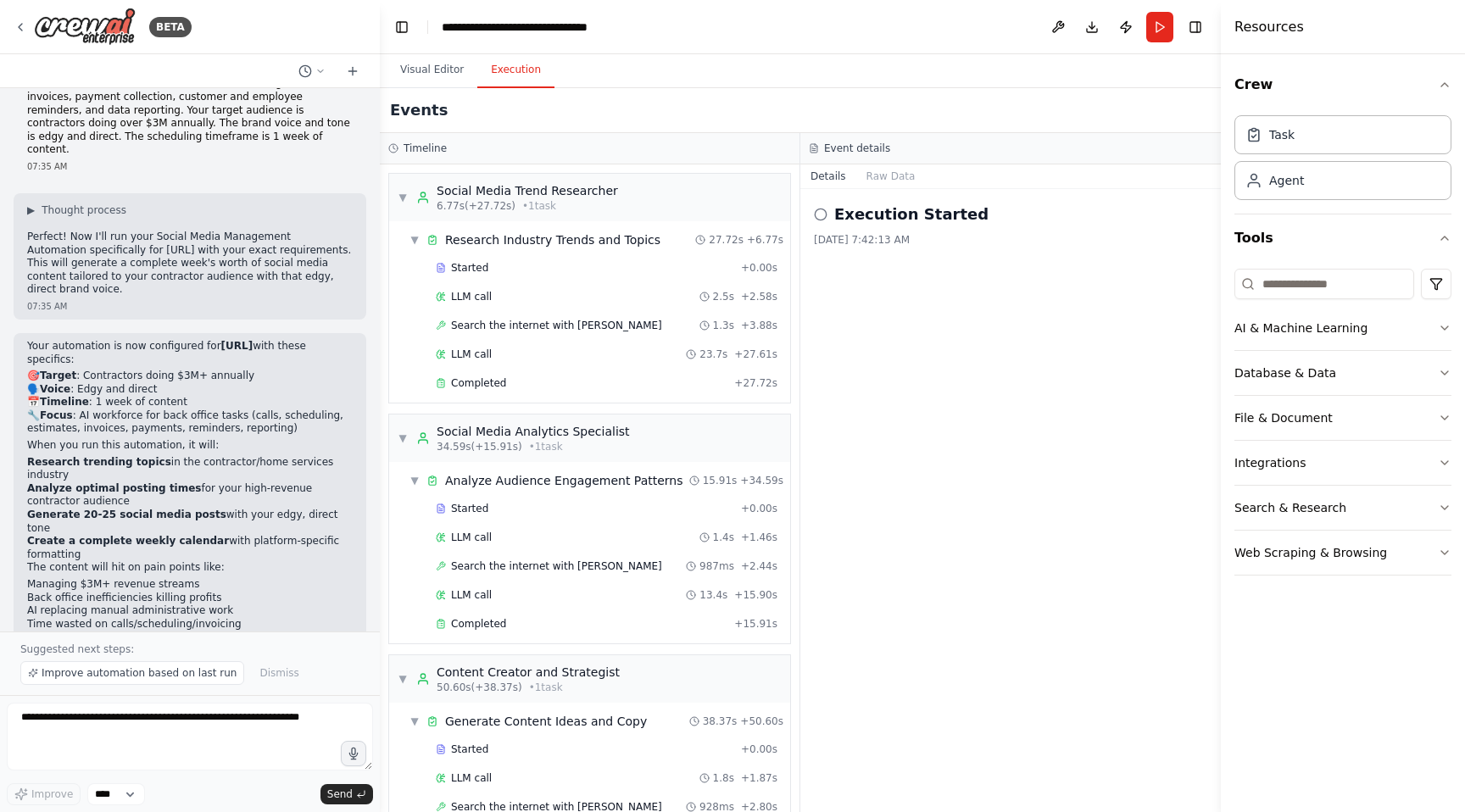
click at [516, 74] on button "Execution" at bounding box center [516, 70] width 77 height 35
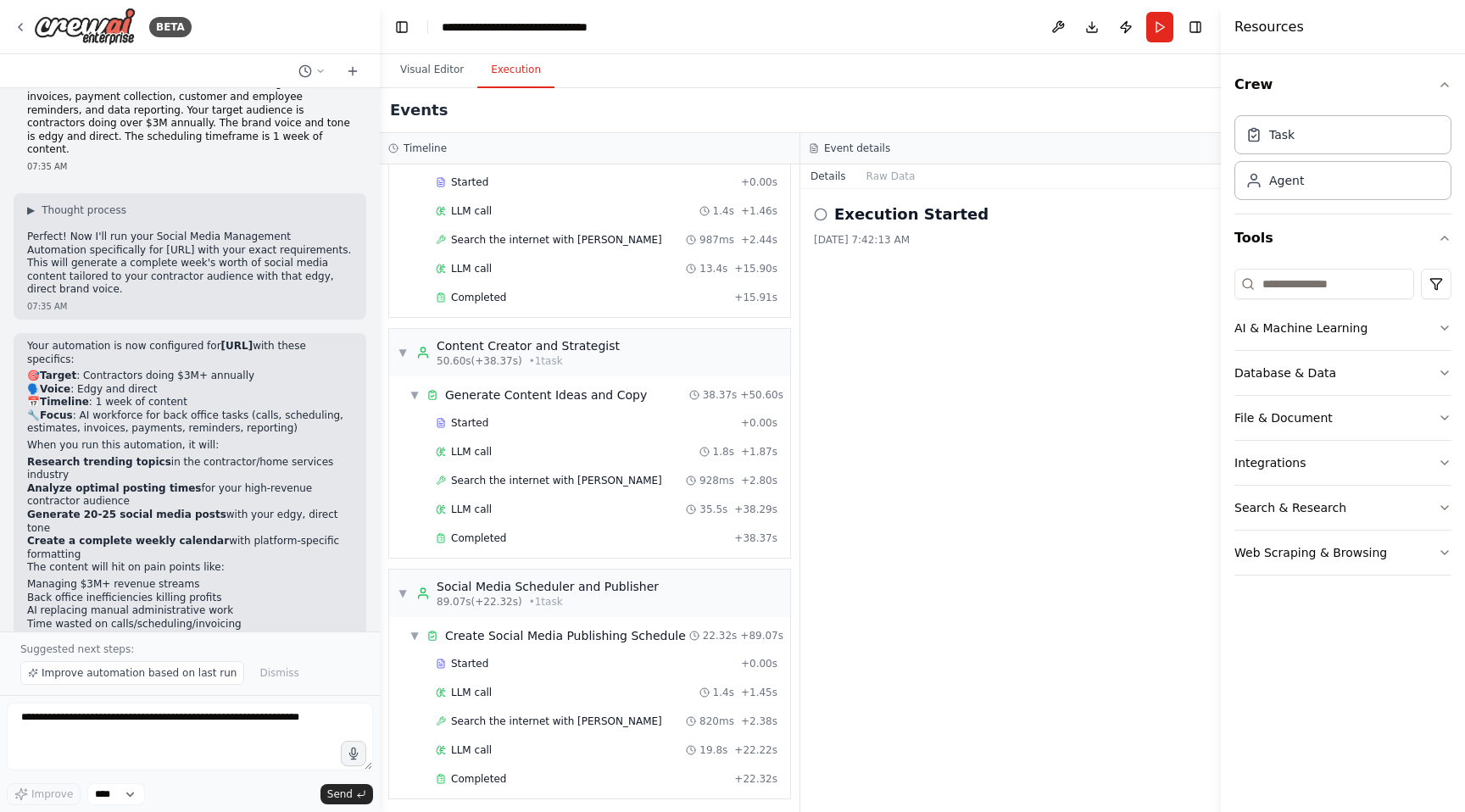
scroll to position [332, 0]
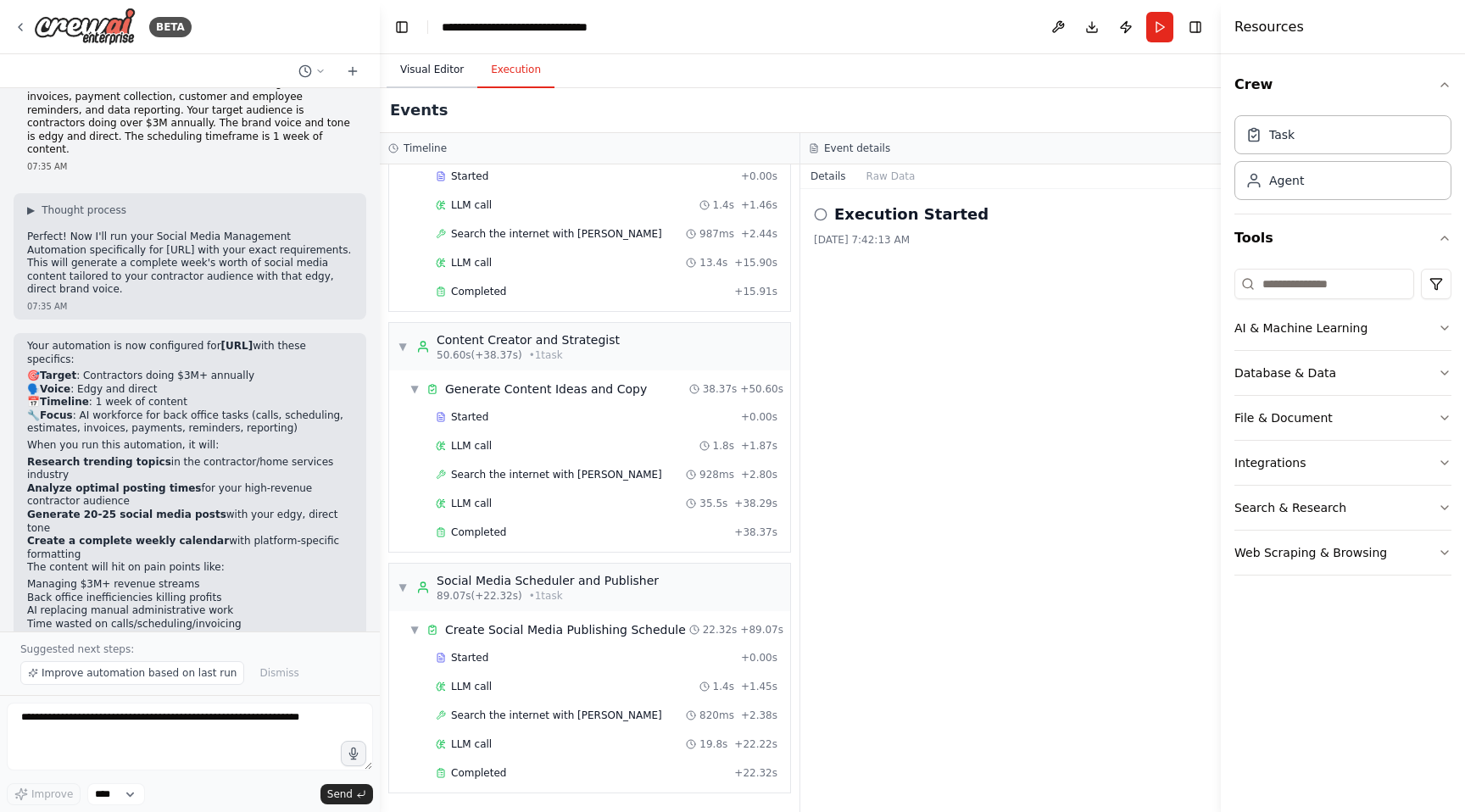
click at [431, 72] on button "Visual Editor" at bounding box center [432, 70] width 91 height 35
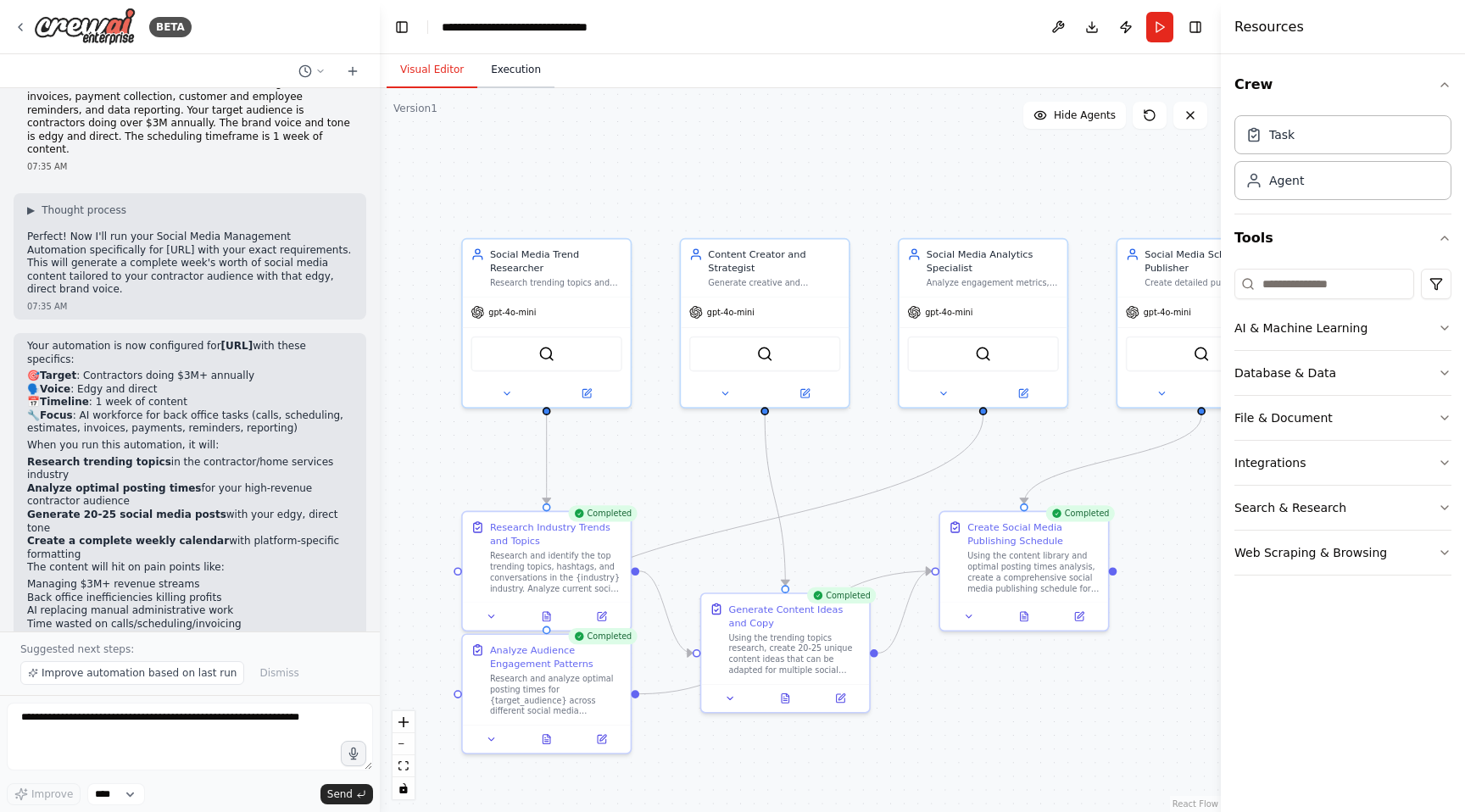
click at [520, 83] on button "Execution" at bounding box center [516, 70] width 77 height 35
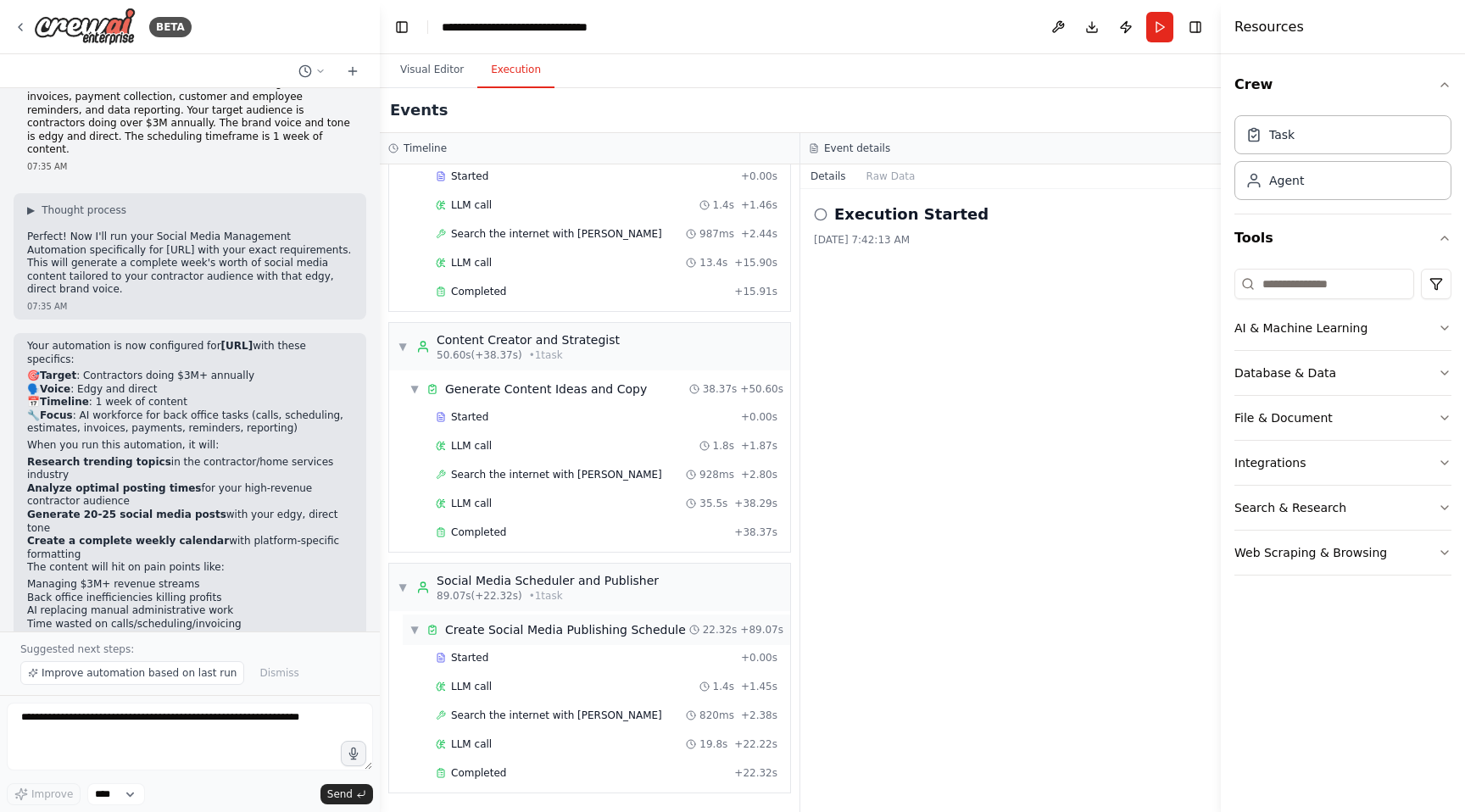
click at [414, 629] on span "▼" at bounding box center [414, 629] width 10 height 14
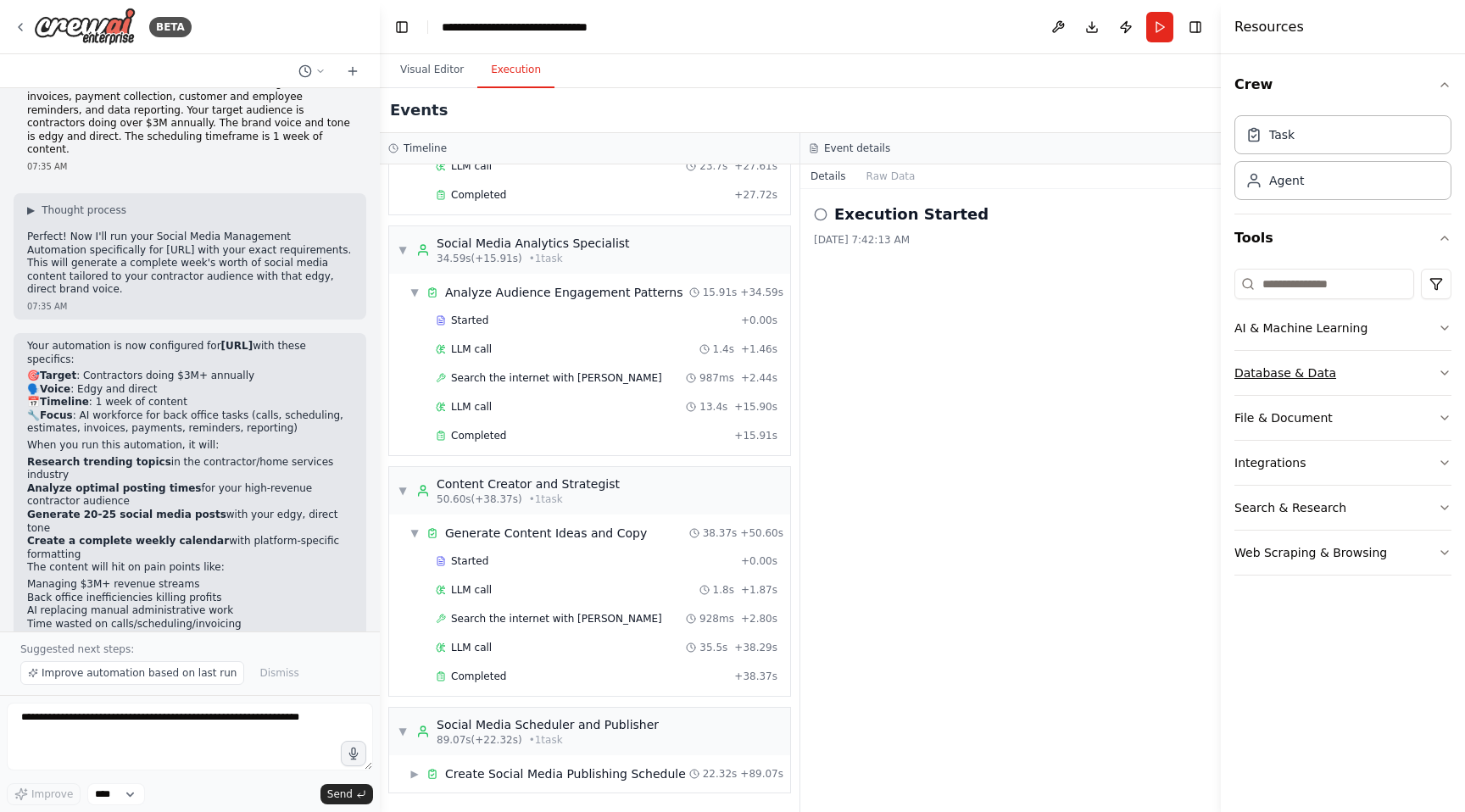
click at [1402, 379] on button "Database & Data" at bounding box center [1342, 372] width 217 height 45
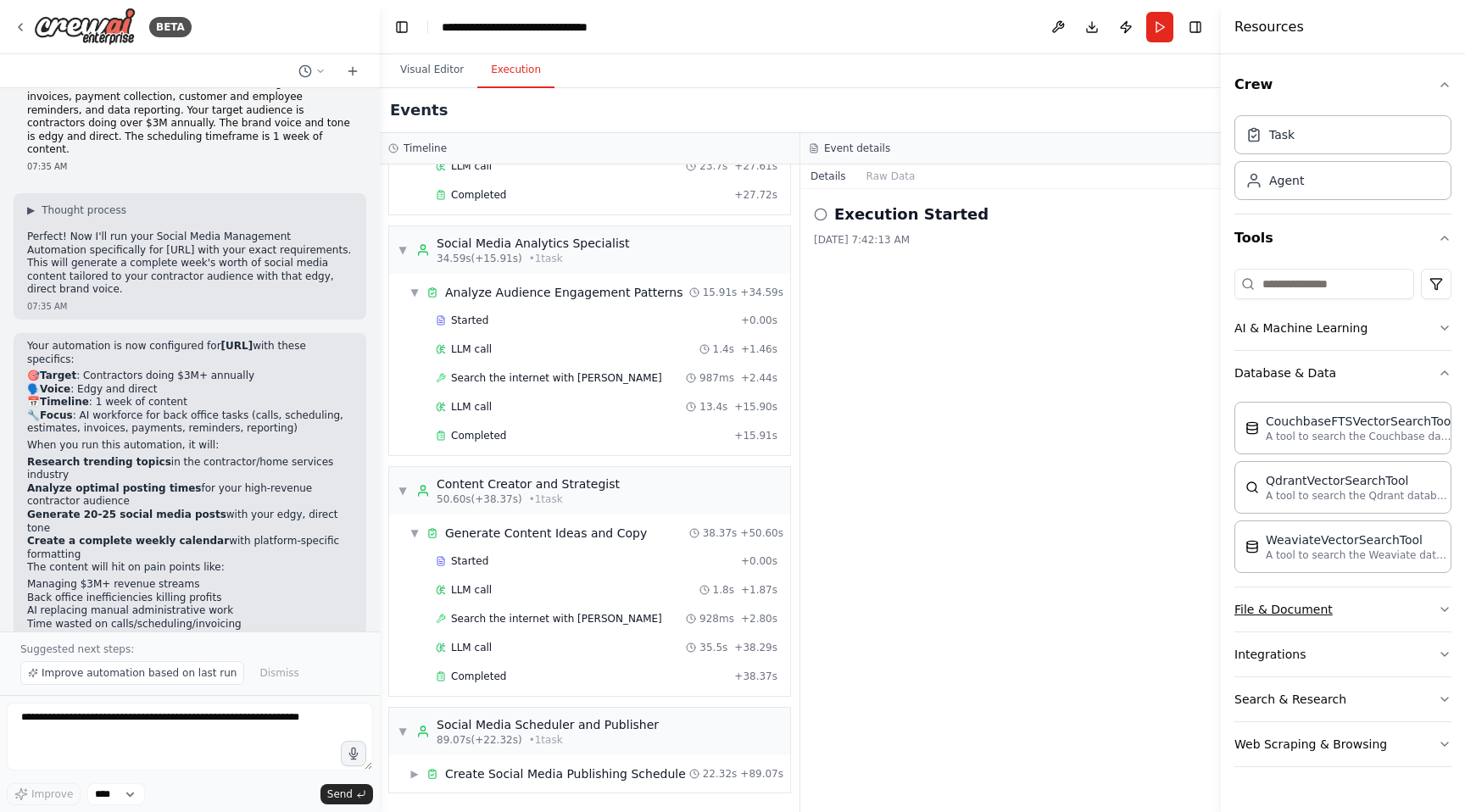
click at [1393, 612] on button "File & Document" at bounding box center [1342, 609] width 217 height 45
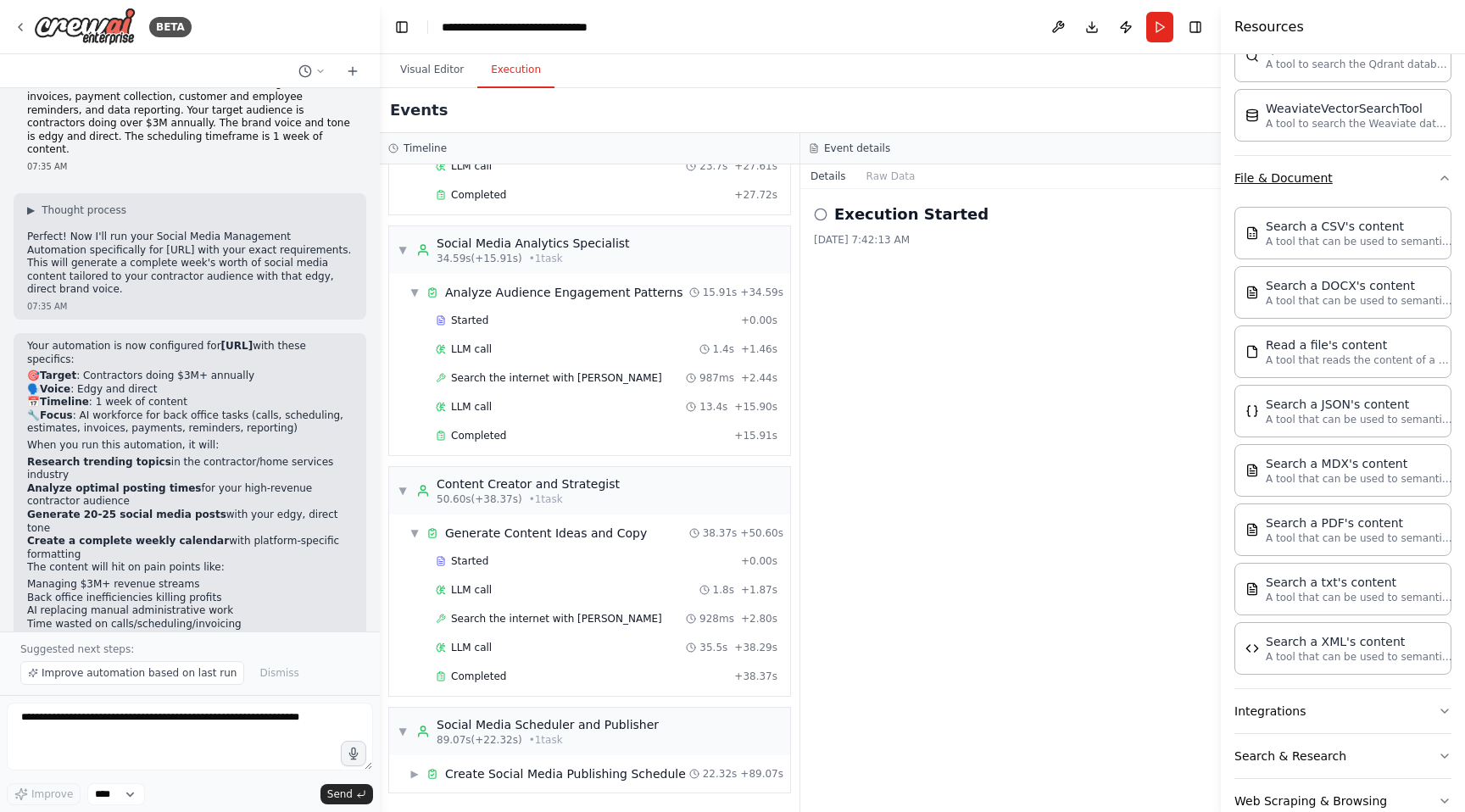
scroll to position [438, 0]
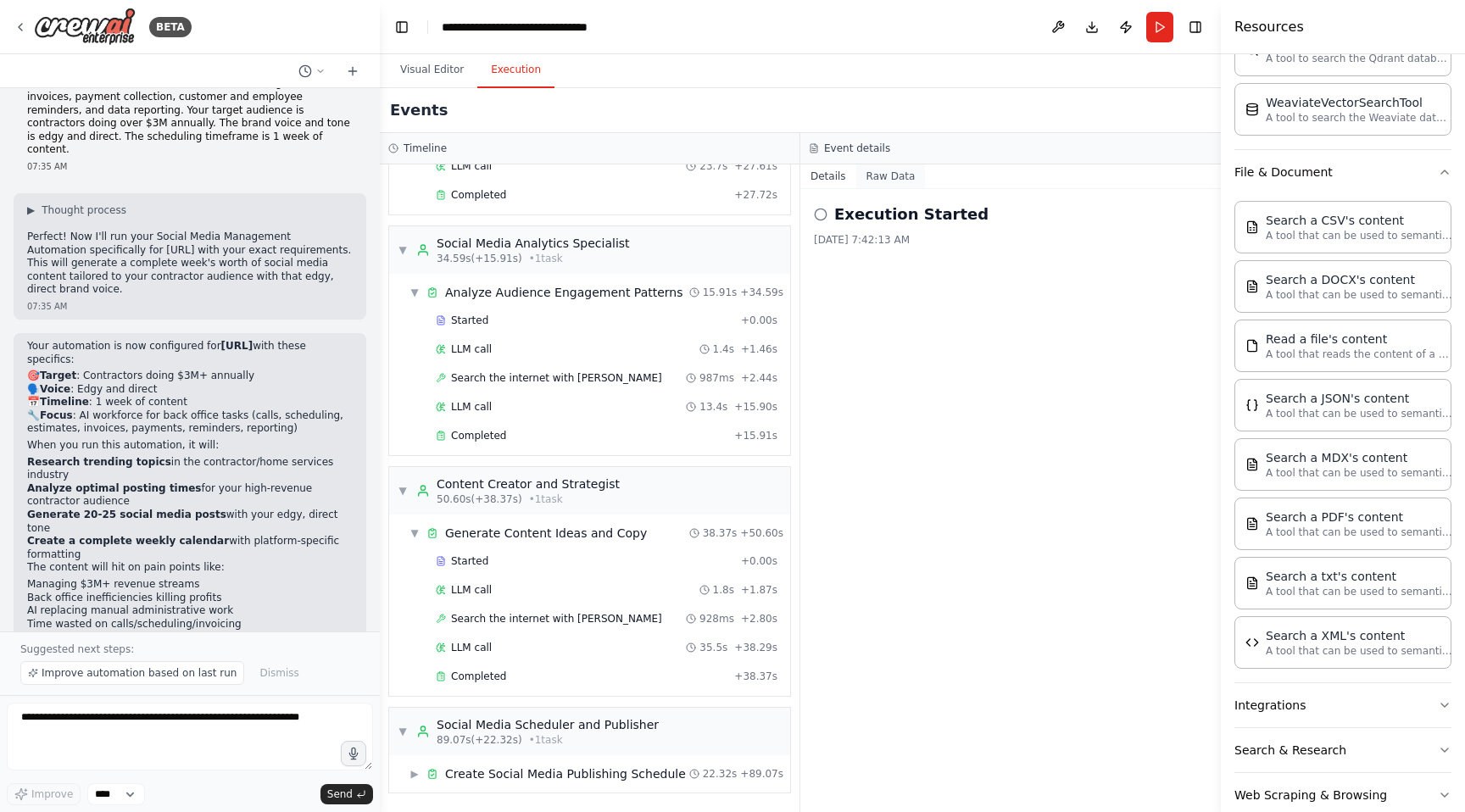
click at [888, 176] on button "Raw Data" at bounding box center [891, 176] width 70 height 24
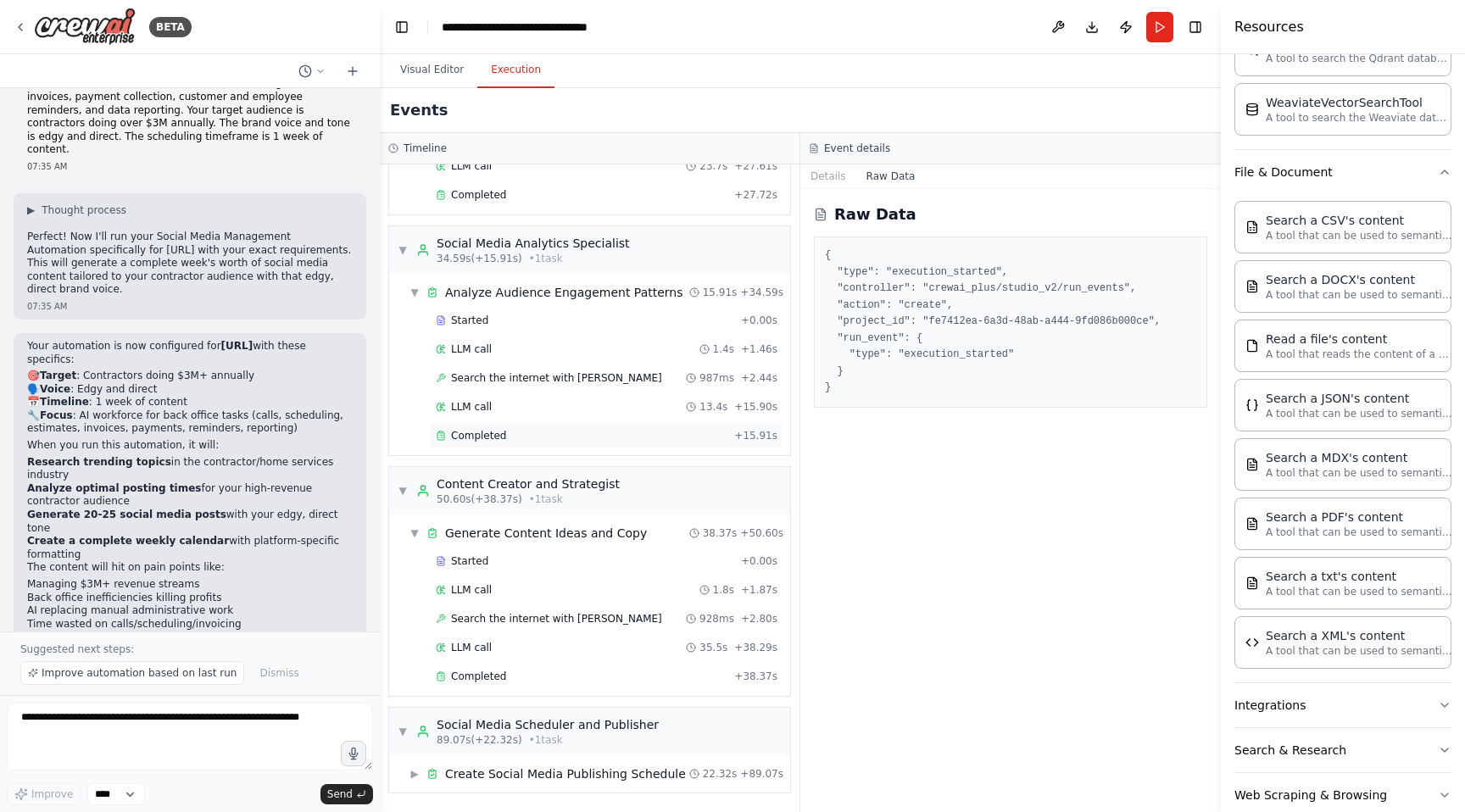
click at [590, 439] on div "Completed" at bounding box center [581, 435] width 292 height 14
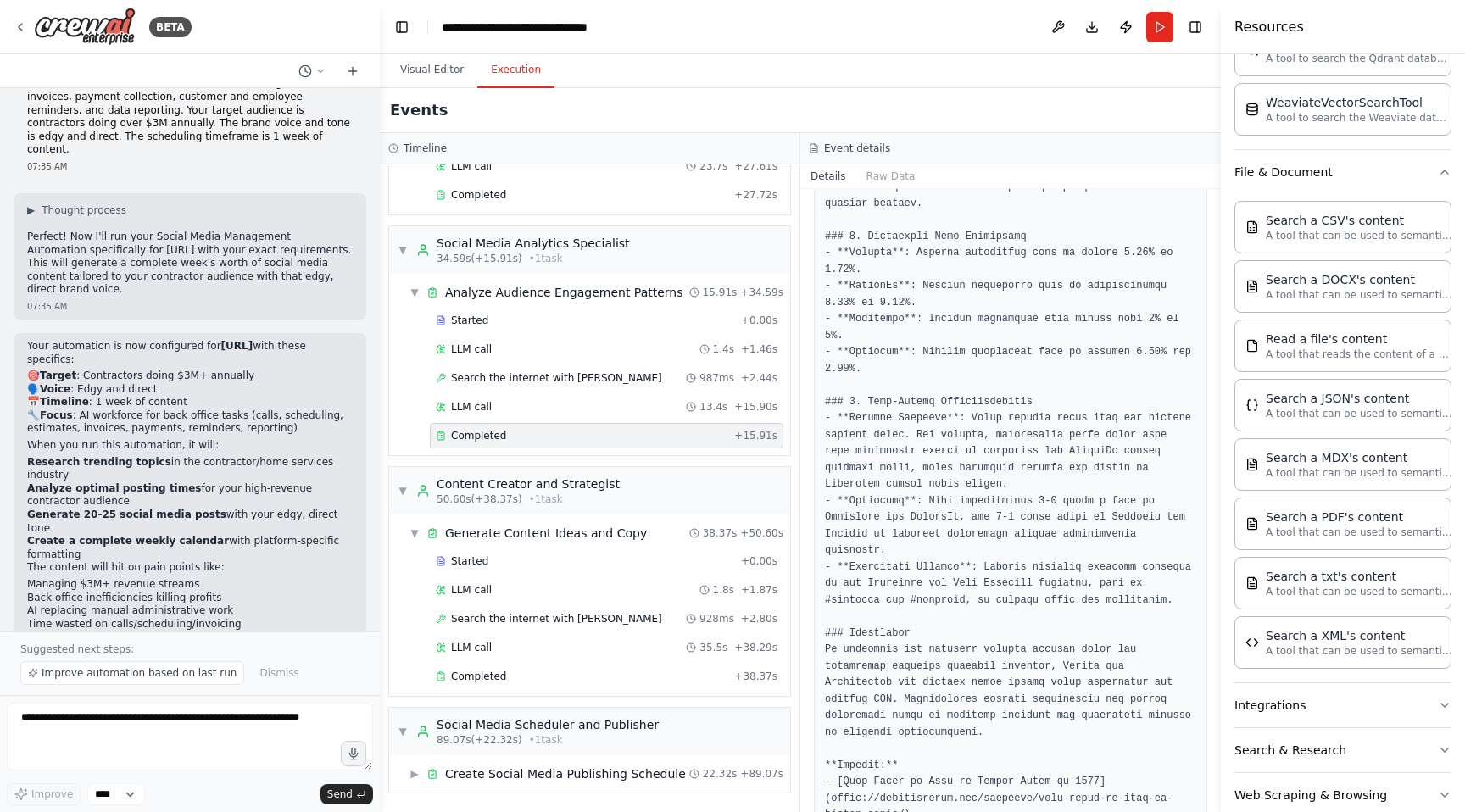
scroll to position [1090, 0]
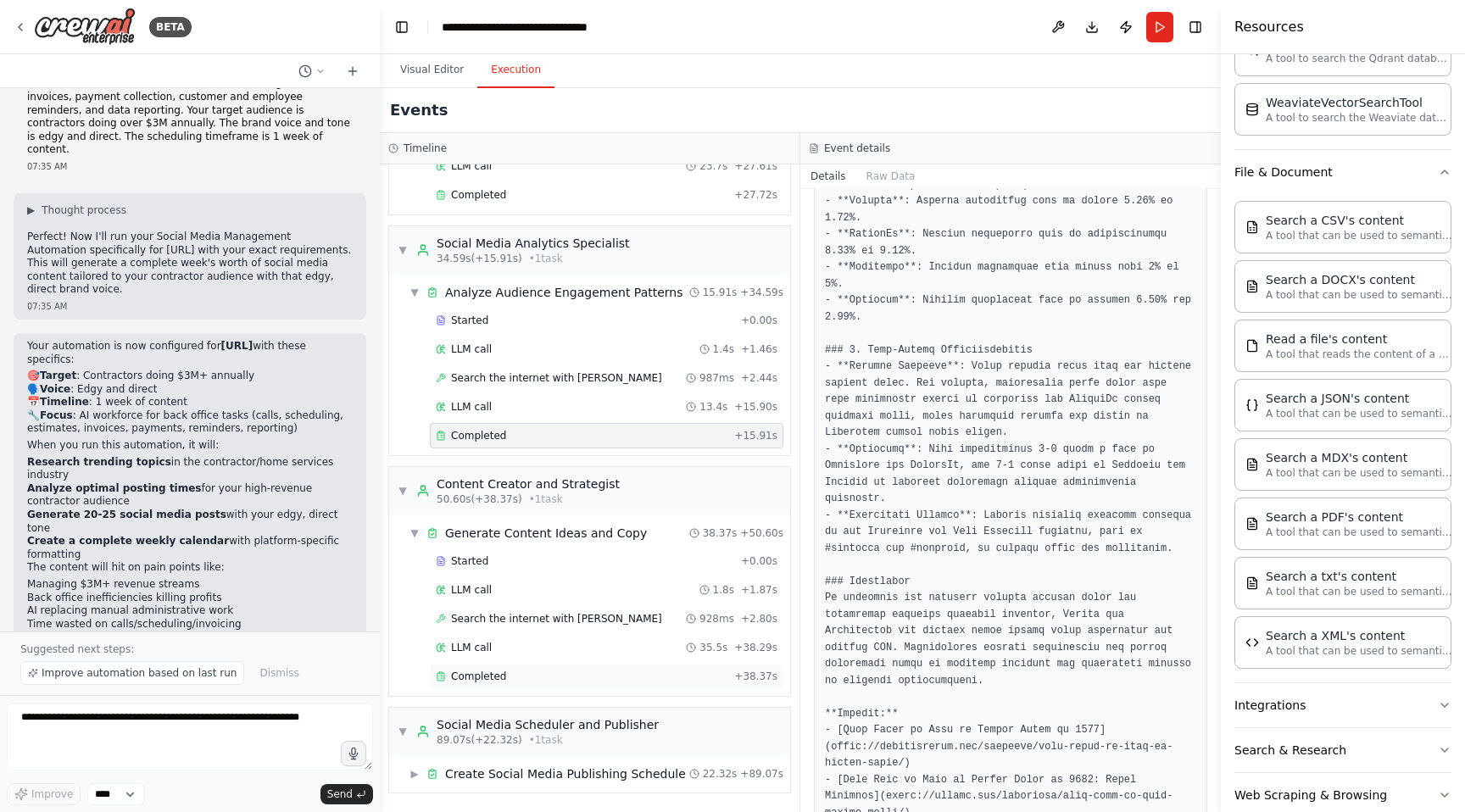
click at [539, 672] on div "Completed" at bounding box center [581, 676] width 292 height 14
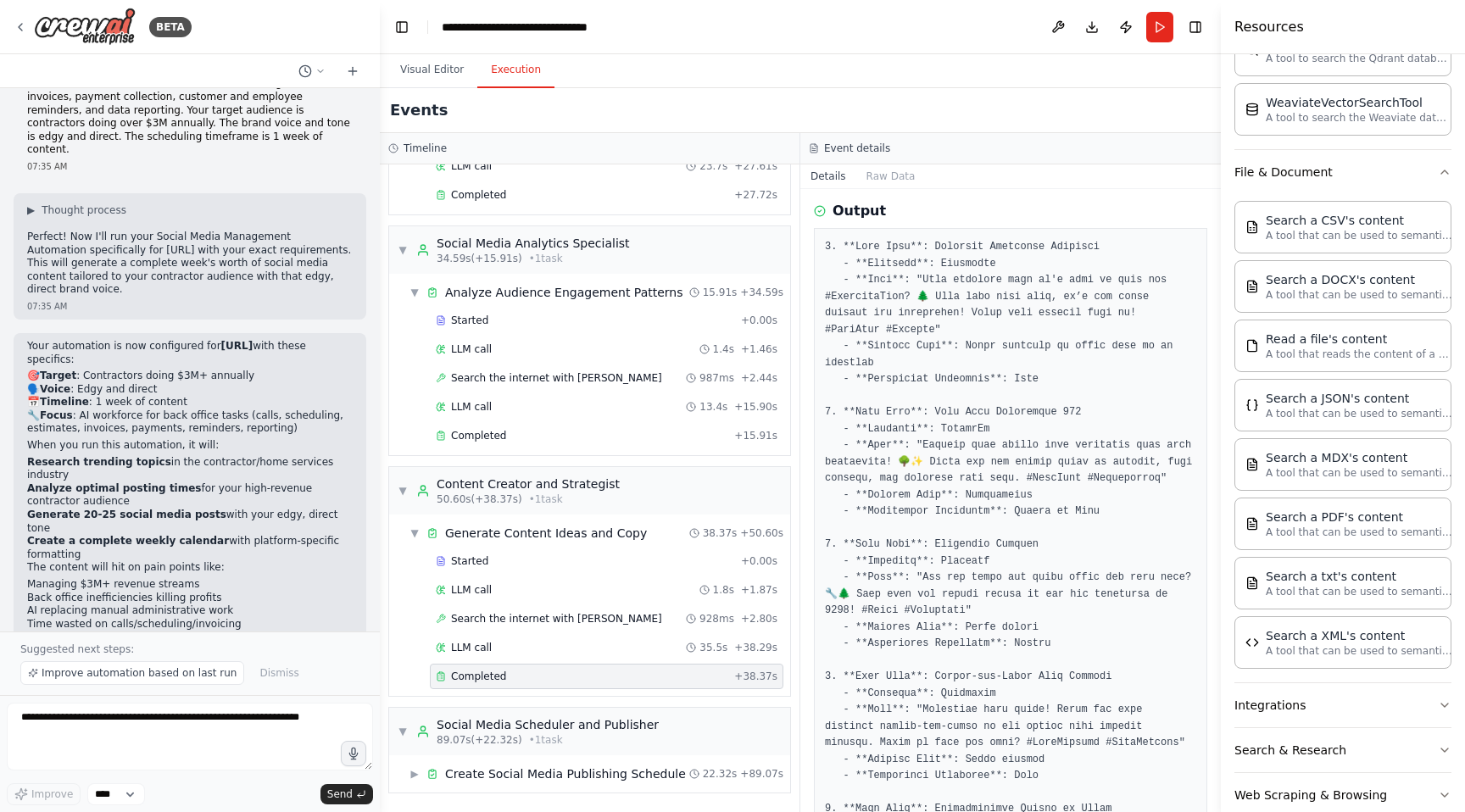
scroll to position [0, 0]
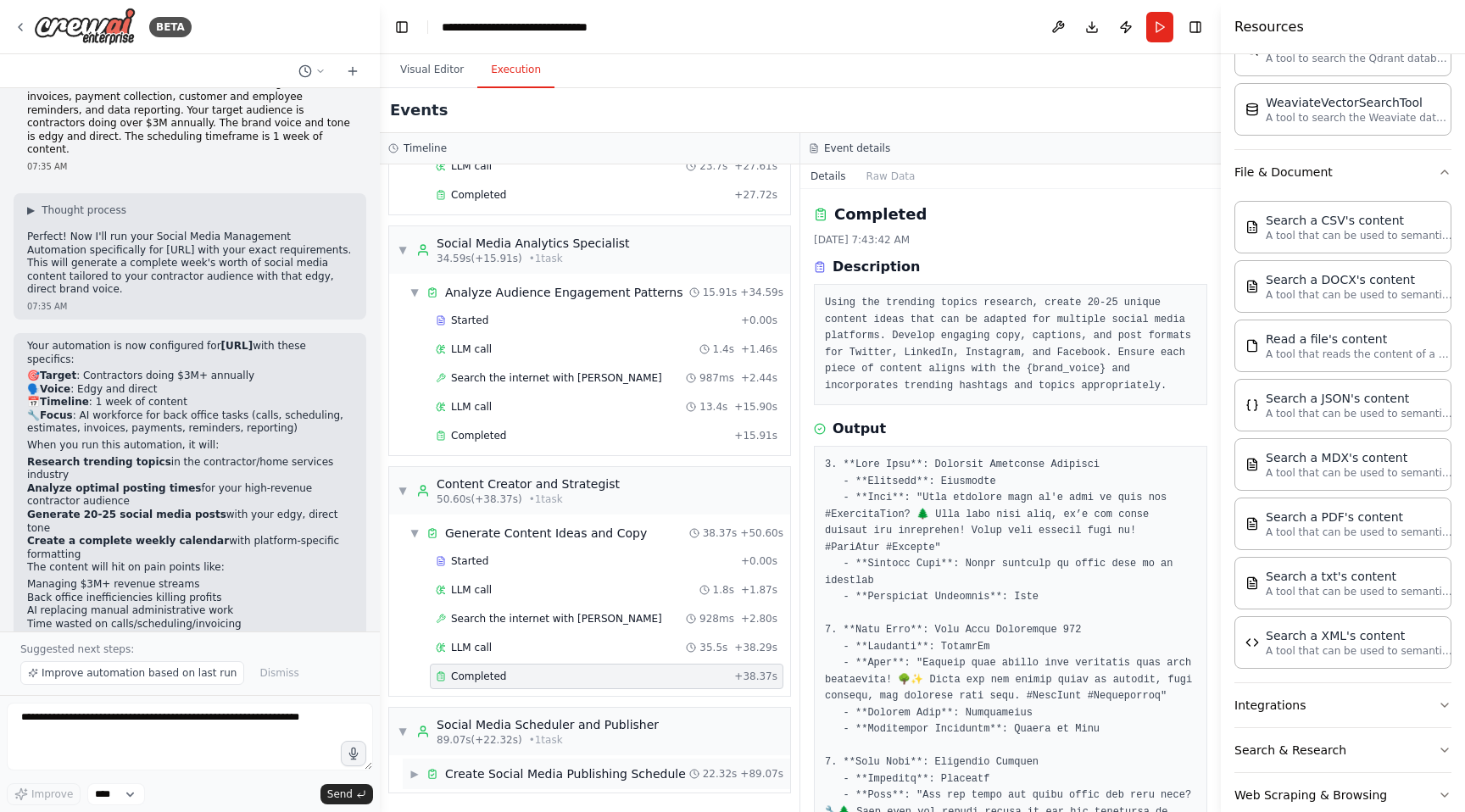
click at [415, 769] on span "▶" at bounding box center [414, 774] width 10 height 14
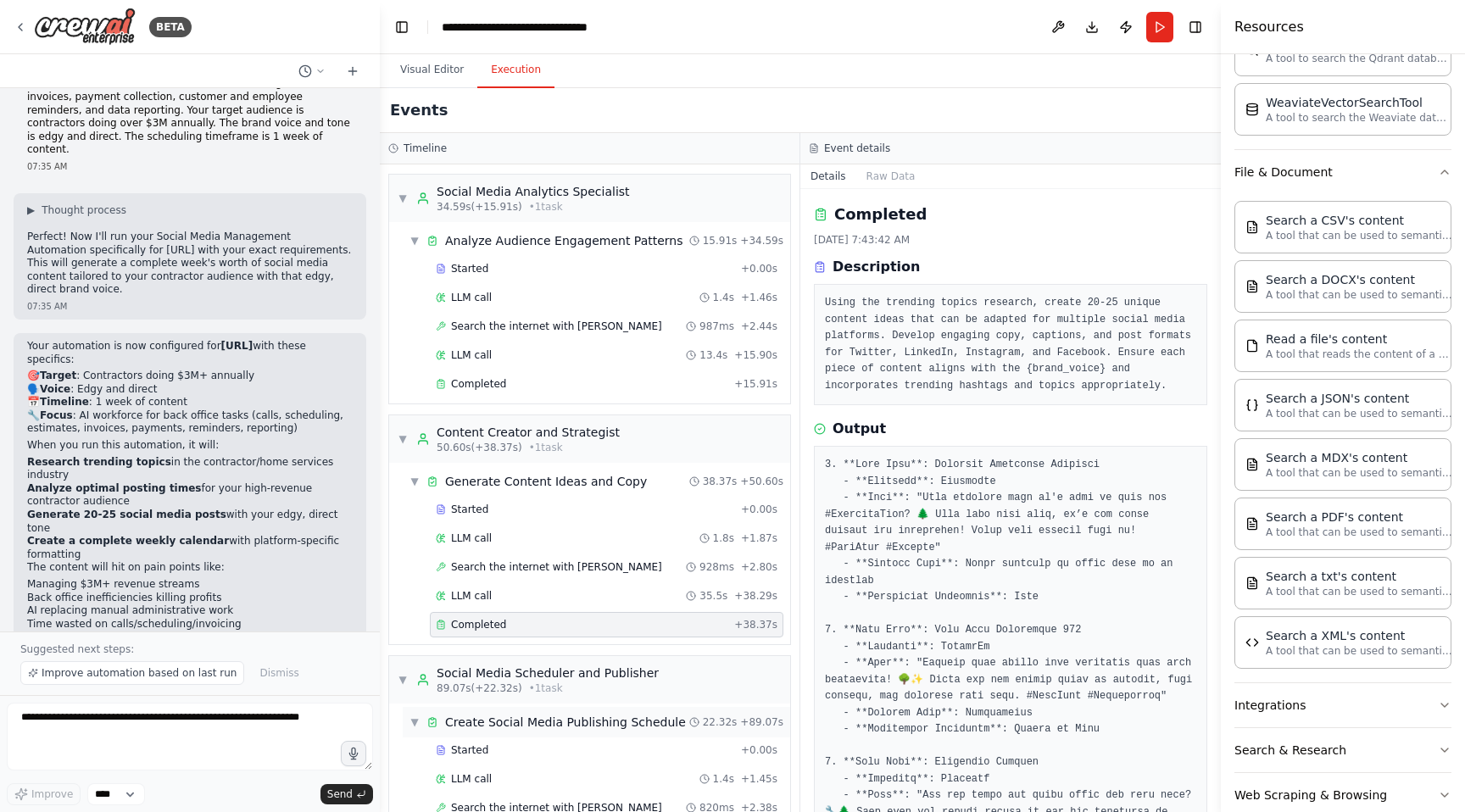
scroll to position [332, 0]
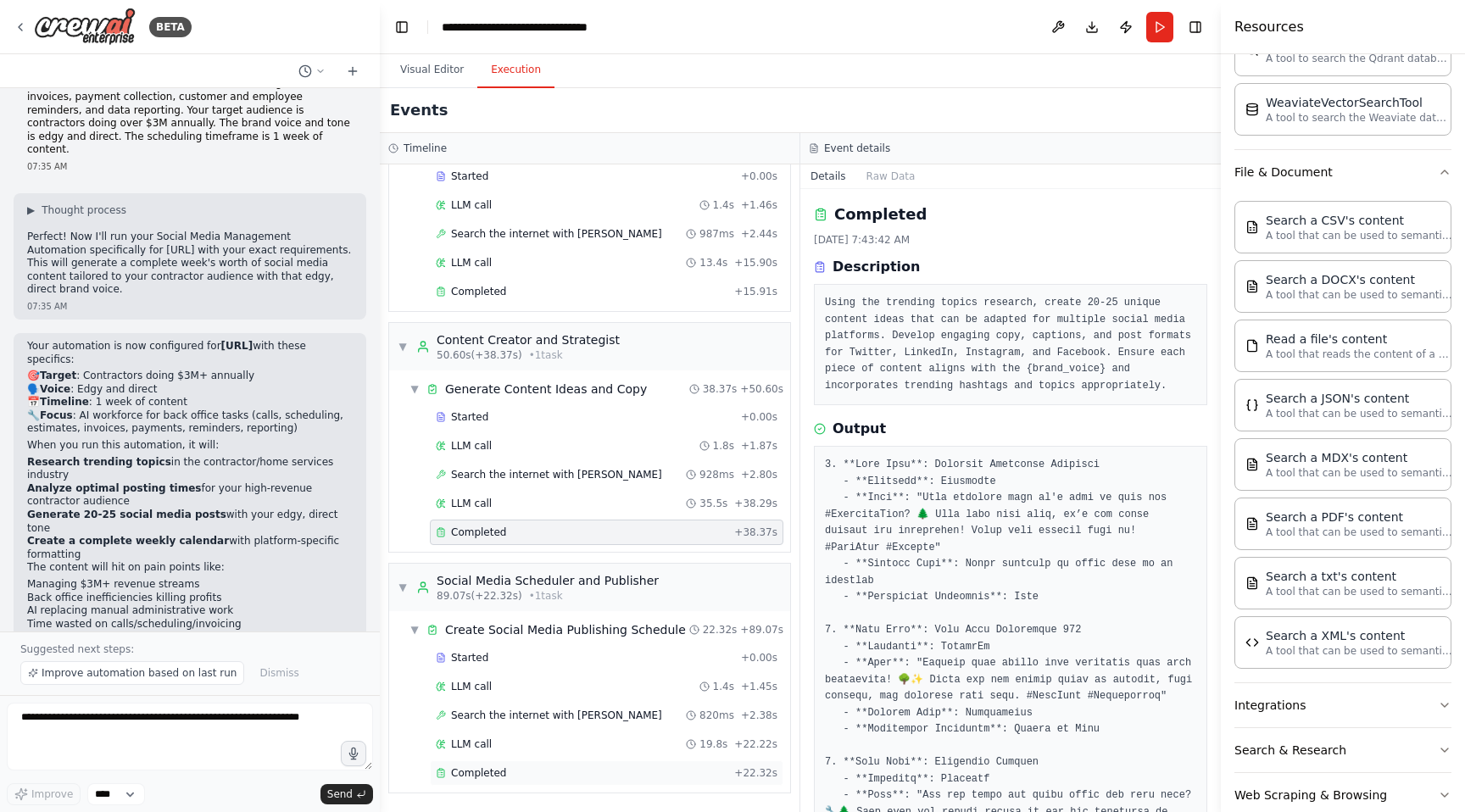
click at [483, 774] on span "Completed" at bounding box center [479, 773] width 55 height 14
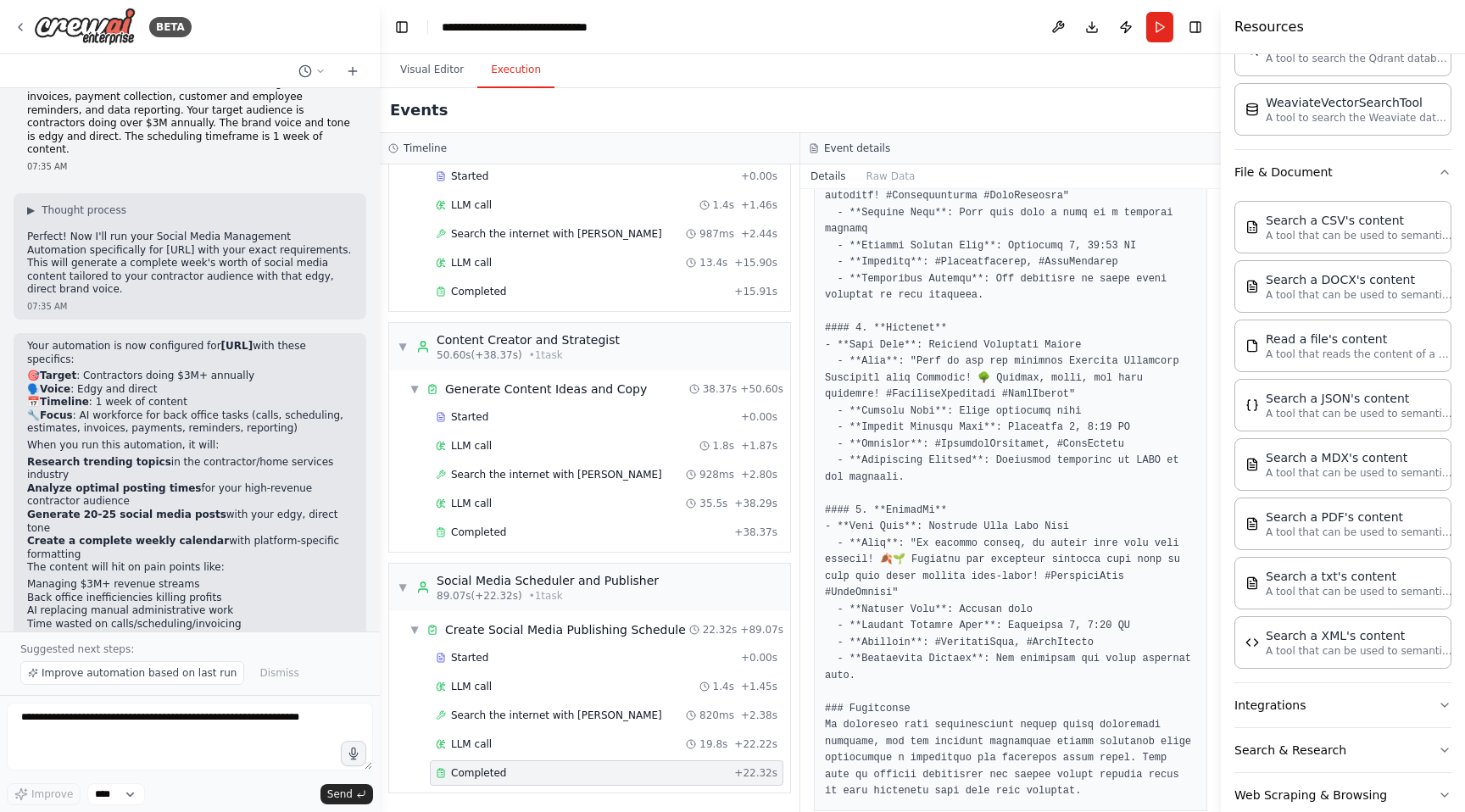
scroll to position [1584, 0]
